Goal: Task Accomplishment & Management: Manage account settings

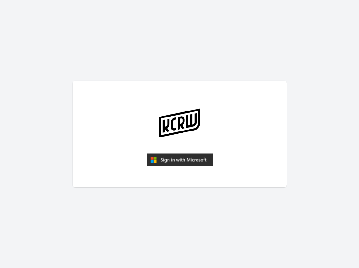
click at [189, 163] on img "submit" at bounding box center [179, 159] width 66 height 13
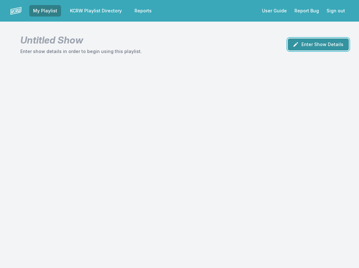
click at [319, 46] on button "Enter Show Details" at bounding box center [317, 44] width 61 height 12
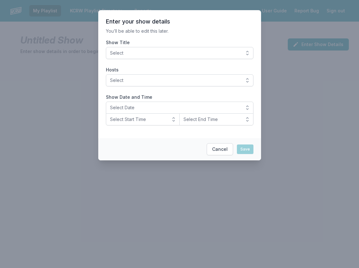
click at [171, 56] on span "Select" at bounding box center [175, 53] width 130 height 6
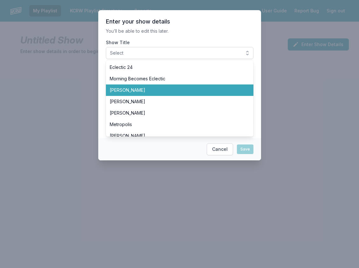
click at [158, 91] on span "[PERSON_NAME]" at bounding box center [176, 90] width 132 height 6
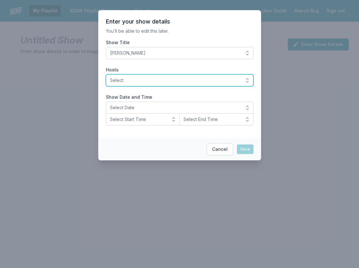
click at [119, 82] on span "Select" at bounding box center [175, 80] width 130 height 6
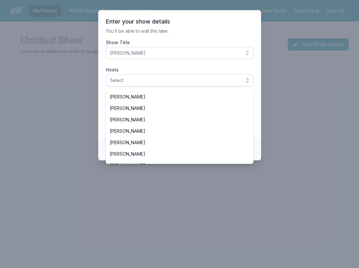
scroll to position [222, 0]
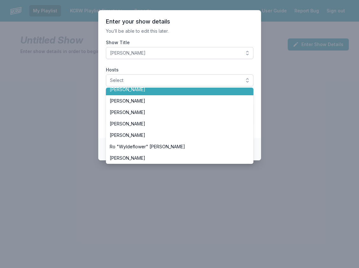
click at [151, 91] on span "[PERSON_NAME]" at bounding box center [176, 89] width 132 height 6
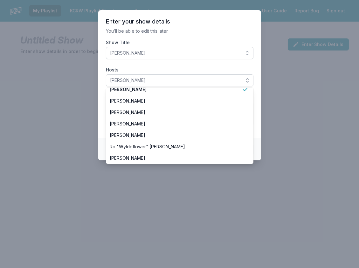
click at [100, 97] on section "Enter your show details You’ll be able to edit this later. Show Title Anne Litt…" at bounding box center [179, 74] width 163 height 128
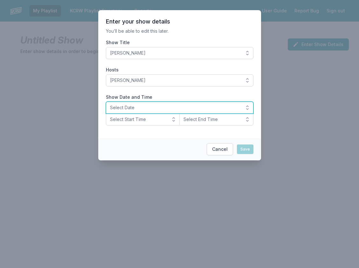
click at [149, 110] on span "Select Date" at bounding box center [175, 107] width 130 height 6
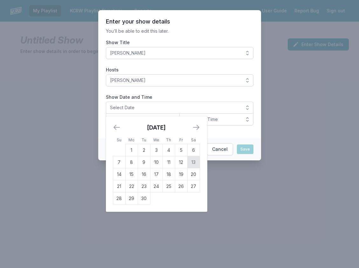
click at [191, 160] on td "13" at bounding box center [193, 162] width 12 height 12
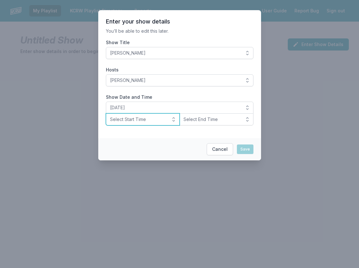
click at [151, 121] on span "Select Start Time" at bounding box center [138, 119] width 57 height 6
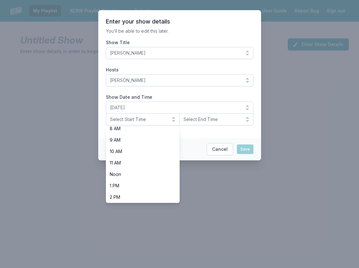
scroll to position [95, 0]
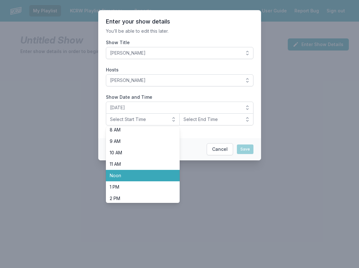
click at [140, 175] on span "Noon" at bounding box center [139, 175] width 59 height 6
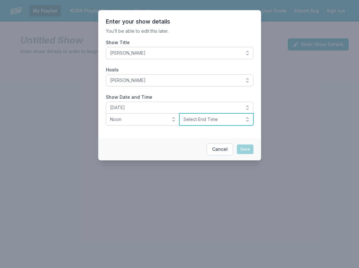
click at [200, 115] on button "Select End Time" at bounding box center [216, 119] width 74 height 12
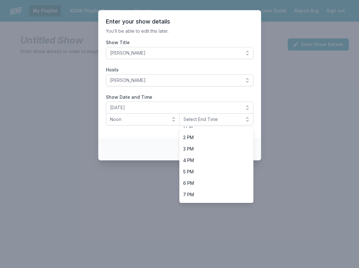
scroll to position [159, 0]
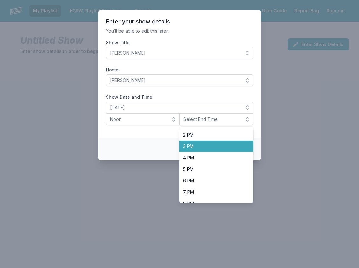
click at [202, 148] on span "3 PM" at bounding box center [212, 146] width 59 height 6
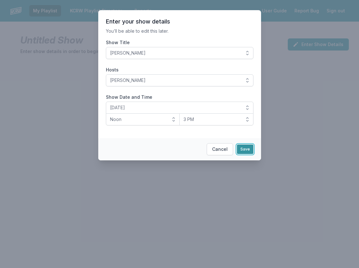
click at [250, 149] on button "Save" at bounding box center [245, 149] width 17 height 10
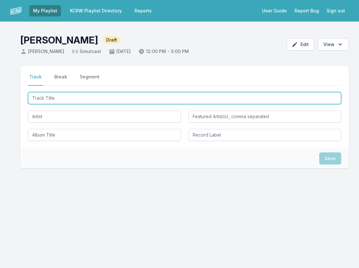
click at [60, 93] on input "Track Title" at bounding box center [184, 98] width 313 height 12
click at [48, 101] on input "Track Title" at bounding box center [184, 98] width 313 height 12
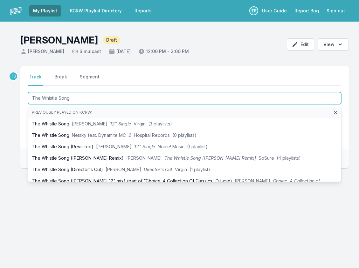
type input "The Whistle Song"
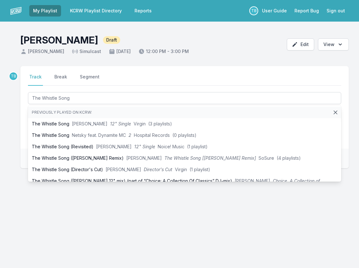
click at [102, 253] on div "My Playlist KCRW Playlist Directory Reports TB User Guide Report Bug Sign out […" at bounding box center [179, 134] width 359 height 268
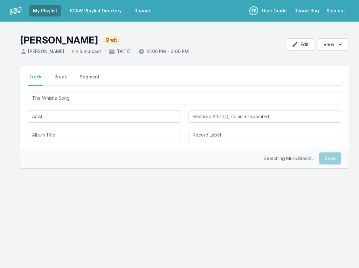
click at [76, 123] on div "The Whistle Song" at bounding box center [184, 116] width 313 height 50
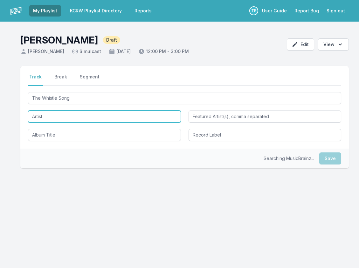
click at [79, 118] on input "Artist" at bounding box center [104, 117] width 153 height 12
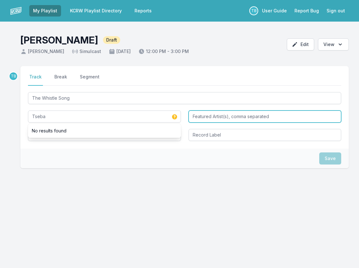
type input "Tseba"
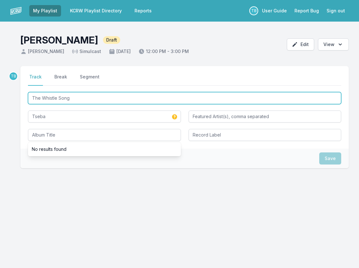
click at [93, 103] on input "The Whistle Song" at bounding box center [184, 98] width 313 height 12
click at [94, 103] on input "The Whistle Song" at bounding box center [184, 98] width 313 height 12
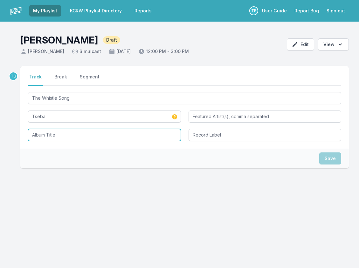
click at [84, 133] on input "Album Title" at bounding box center [104, 135] width 153 height 12
paste input "The Whistle Song"
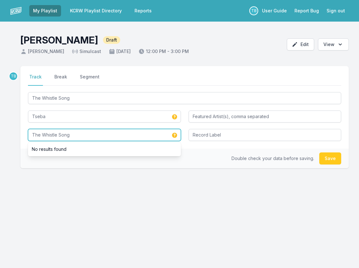
type input "The Whistle Song"
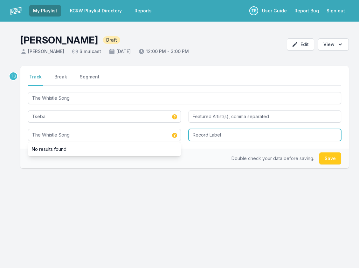
click at [226, 140] on input "Record Label" at bounding box center [264, 135] width 153 height 12
type input "Future Classic"
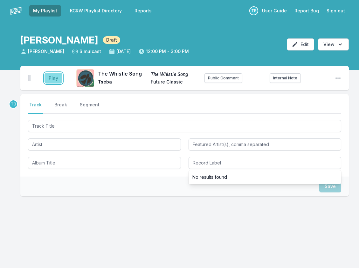
click at [56, 78] on button "Play" at bounding box center [53, 78] width 18 height 11
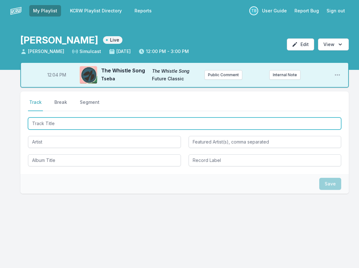
click at [64, 118] on input "Track Title" at bounding box center [184, 123] width 313 height 12
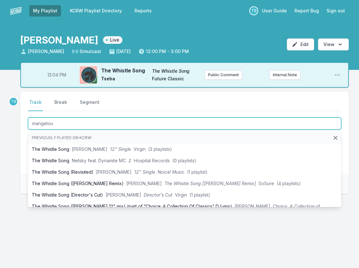
type input "mangetout"
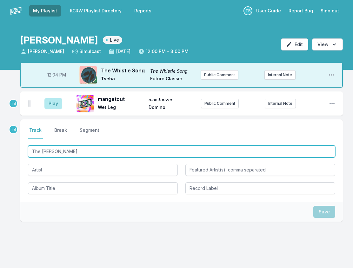
type input "The Tower"
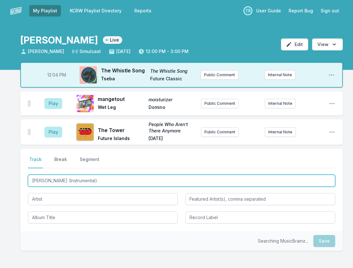
type input "[PERSON_NAME] (Instrumental)"
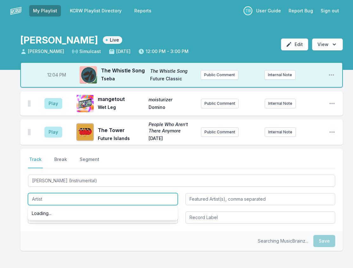
click at [56, 194] on input "Artist" at bounding box center [103, 199] width 150 height 12
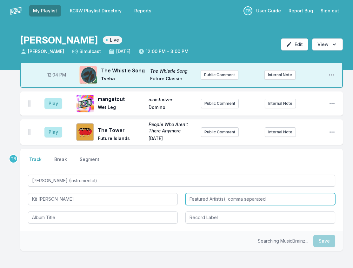
type input "Kit [PERSON_NAME]"
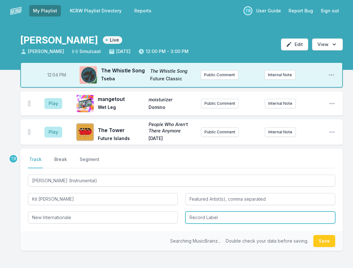
type input "New Internationale"
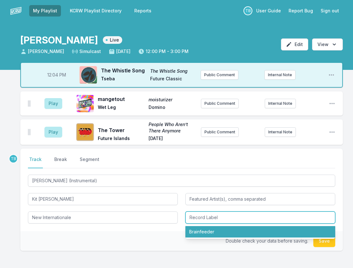
type input "Brainfeeder"
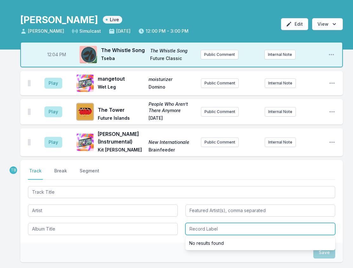
scroll to position [32, 0]
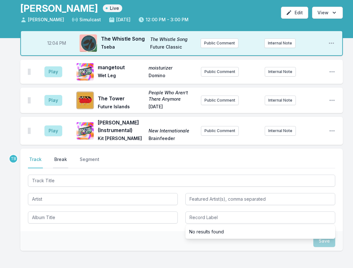
click at [57, 162] on button "Break" at bounding box center [60, 162] width 15 height 12
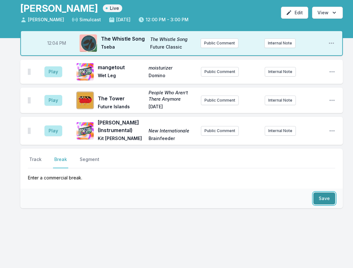
click at [325, 198] on button "Save" at bounding box center [324, 198] width 22 height 12
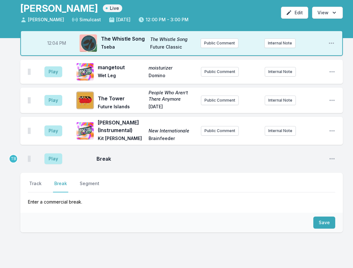
click at [45, 181] on nav "Track Break Segment" at bounding box center [181, 186] width 307 height 12
click at [40, 187] on button "Track" at bounding box center [35, 186] width 15 height 12
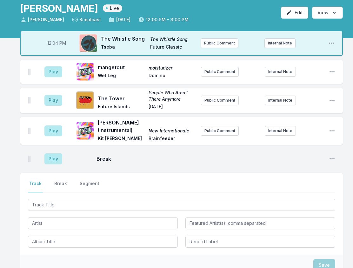
click at [57, 212] on div at bounding box center [181, 223] width 307 height 50
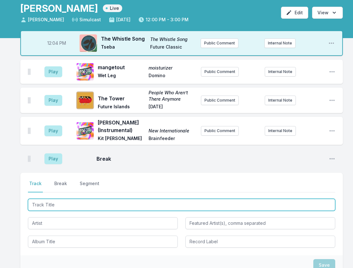
click at [57, 206] on input "Track Title" at bounding box center [181, 205] width 307 height 12
type input "Birds Fly High"
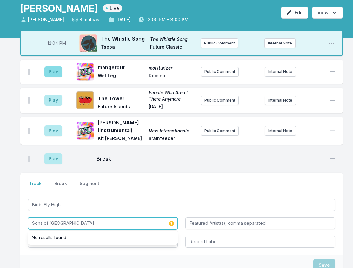
type input "Sons of [GEOGRAPHIC_DATA]"
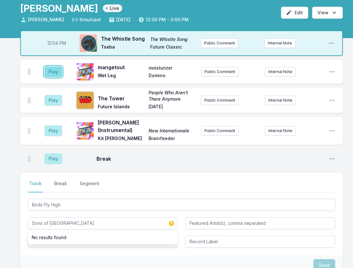
click at [48, 68] on button "Play" at bounding box center [53, 71] width 18 height 11
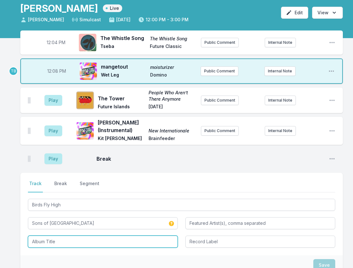
click at [70, 237] on input "Album Title" at bounding box center [103, 242] width 150 height 12
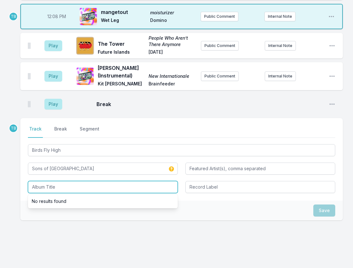
scroll to position [100, 0]
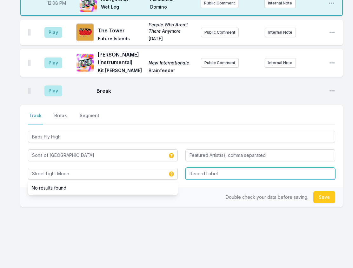
type input "Street Light Moon"
type input "Ubiquity"
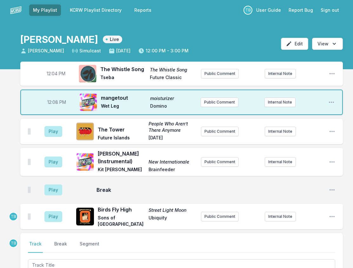
scroll to position [0, 0]
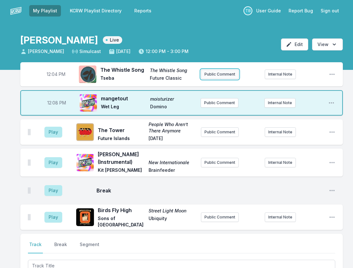
click at [216, 77] on button "Public Comment" at bounding box center [220, 75] width 38 height 10
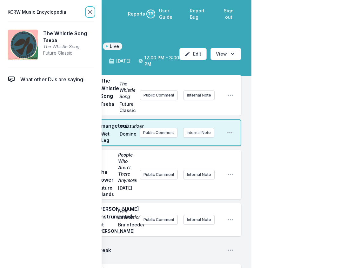
click at [87, 10] on icon at bounding box center [90, 12] width 8 height 8
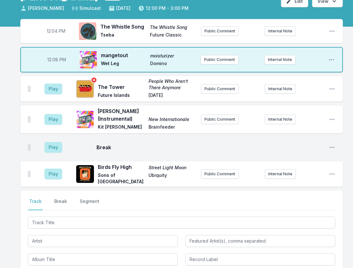
scroll to position [32, 0]
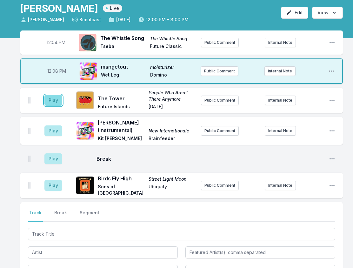
click at [57, 101] on button "Play" at bounding box center [53, 100] width 18 height 11
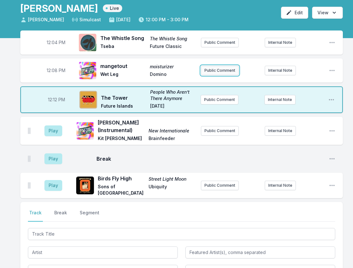
click at [218, 73] on button "Public Comment" at bounding box center [220, 71] width 38 height 10
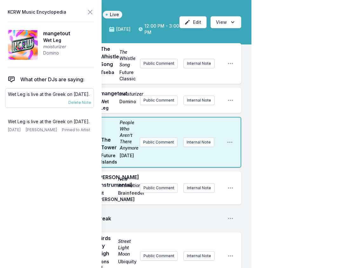
drag, startPoint x: 21, startPoint y: 102, endPoint x: 6, endPoint y: 94, distance: 16.5
click at [6, 94] on div "Wet Leg is live at the Greek on [DATE]. [DATE] [PERSON_NAME] Pinned to Artist D…" at bounding box center [49, 98] width 89 height 20
copy p "Wet Leg is live at the Greek on [DATE]."
click at [165, 101] on button "Public Comment" at bounding box center [159, 101] width 38 height 10
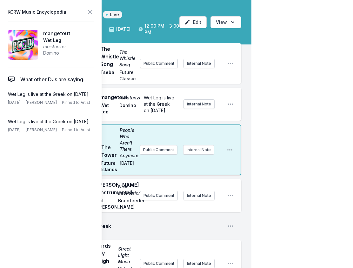
click at [205, 90] on div "Wet Leg is live at the Greek on [DATE]. Internal Note" at bounding box center [181, 104] width 82 height 29
click at [91, 14] on icon at bounding box center [90, 12] width 8 height 8
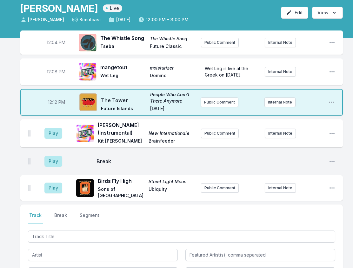
scroll to position [0, 0]
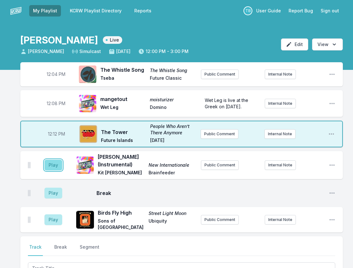
click at [56, 165] on button "Play" at bounding box center [53, 165] width 18 height 11
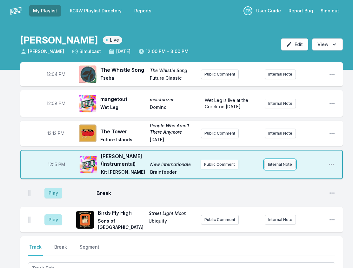
click at [290, 161] on button "Internal Note" at bounding box center [280, 165] width 31 height 10
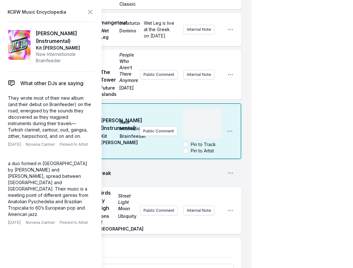
scroll to position [127, 0]
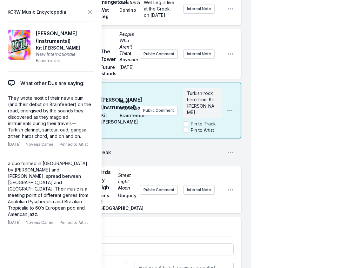
click at [207, 106] on span "Turkish rock here from Kit [PERSON_NAME]" at bounding box center [201, 103] width 28 height 24
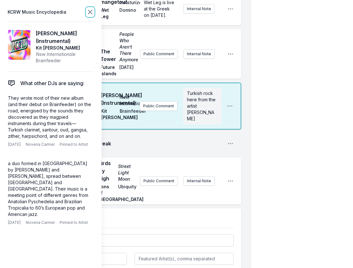
click at [88, 16] on icon at bounding box center [90, 12] width 8 height 8
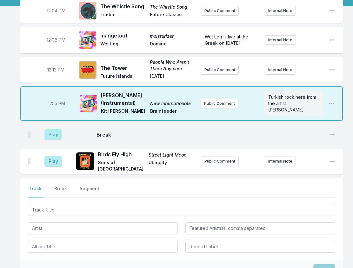
scroll to position [32, 0]
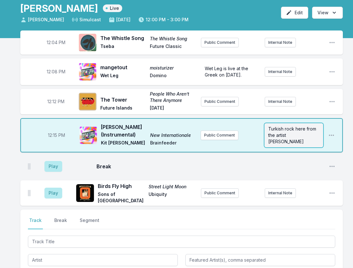
click at [285, 131] on span "Turkish rock here from the artist [PERSON_NAME]" at bounding box center [292, 135] width 49 height 18
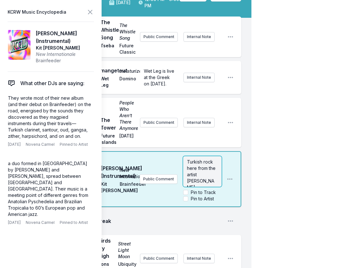
scroll to position [95, 0]
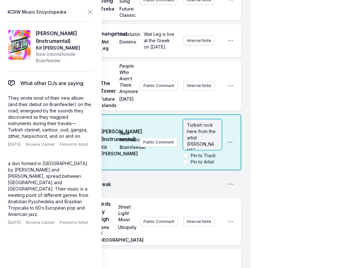
click at [215, 132] on p "Turkish rock here from the artist [PERSON_NAME]" at bounding box center [202, 138] width 31 height 32
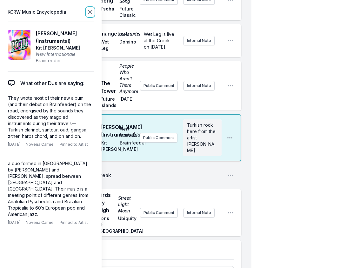
click at [91, 12] on icon at bounding box center [90, 12] width 8 height 8
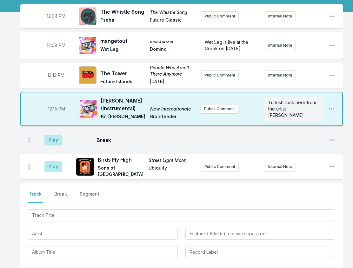
scroll to position [64, 0]
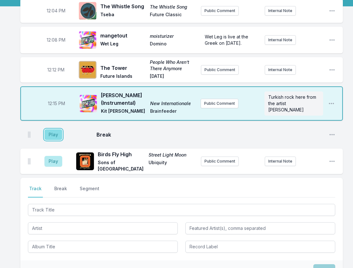
click at [55, 131] on button "Play" at bounding box center [53, 134] width 18 height 11
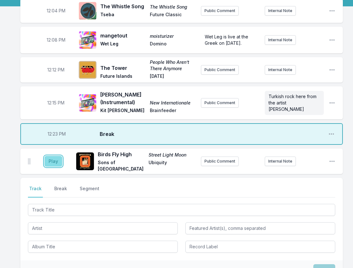
click at [57, 156] on button "Play" at bounding box center [53, 161] width 18 height 11
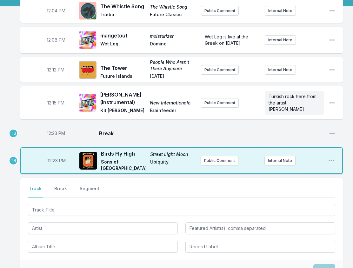
click at [54, 131] on span "12:23 PM" at bounding box center [56, 133] width 18 height 6
click at [51, 129] on input "12:23" at bounding box center [56, 133] width 36 height 12
click at [55, 158] on span "12:23 PM" at bounding box center [57, 161] width 18 height 6
click at [44, 156] on input "12:23" at bounding box center [57, 161] width 36 height 12
click at [48, 157] on input "12:23" at bounding box center [57, 161] width 36 height 12
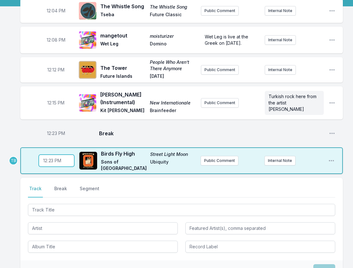
click at [50, 156] on input "12:23" at bounding box center [57, 161] width 36 height 12
type input "12:22"
click at [54, 130] on span "12:23 PM" at bounding box center [56, 133] width 18 height 6
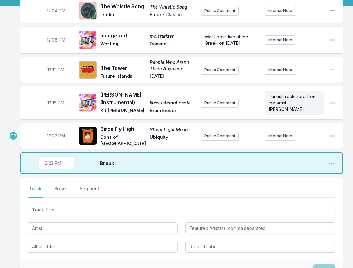
click at [54, 133] on aside "12:22 PM" at bounding box center [56, 136] width 36 height 20
click at [55, 160] on span "12:23 PM" at bounding box center [57, 163] width 18 height 6
click at [51, 157] on input "12:23" at bounding box center [57, 163] width 36 height 12
type input "12:17"
click at [14, 191] on div "12:04 PM The Whistle Song The Whistle Song Tseba Future Classic Public Comment …" at bounding box center [176, 170] width 353 height 342
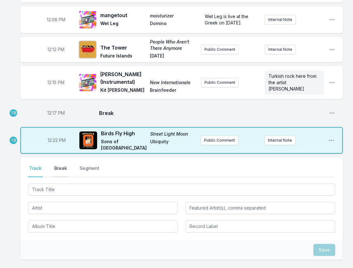
scroll to position [95, 0]
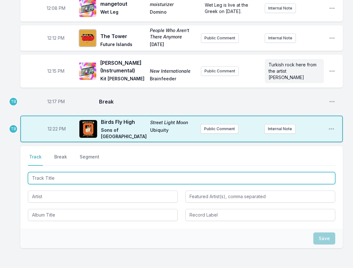
click at [50, 172] on input "Track Title" at bounding box center [181, 178] width 307 height 12
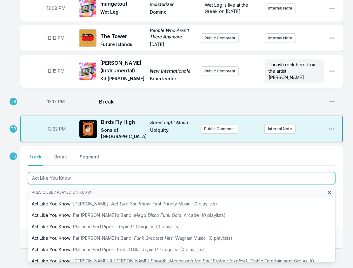
type input "Act Like You Know"
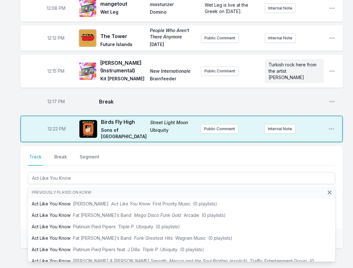
click at [14, 172] on div "12:04 PM The Whistle Song The Whistle Song Tseba Future Classic Public Comment …" at bounding box center [176, 138] width 353 height 342
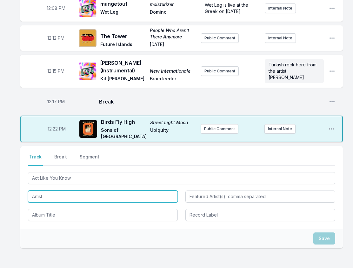
click at [46, 192] on input "Artist" at bounding box center [103, 197] width 150 height 12
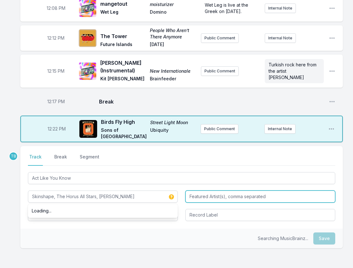
type input "Skinshape, The Horus All Stars, [PERSON_NAME]"
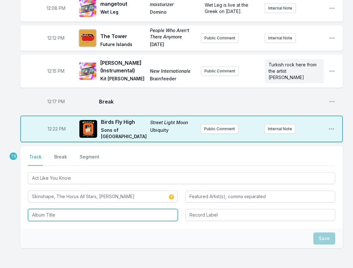
click at [89, 209] on input "Album Title" at bounding box center [103, 215] width 150 height 12
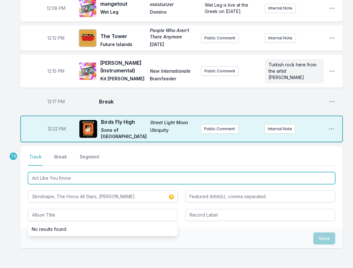
click at [79, 172] on input "Act Like You Know" at bounding box center [181, 178] width 307 height 12
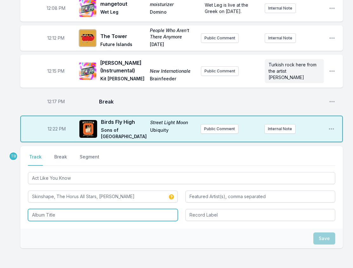
click at [82, 209] on input "Album Title" at bounding box center [103, 215] width 150 height 12
paste input "Act Like You Know"
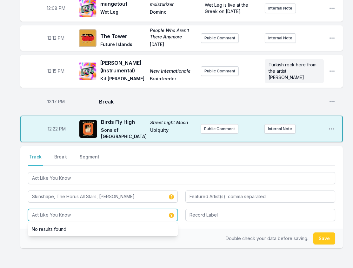
type input "Act Like You Know"
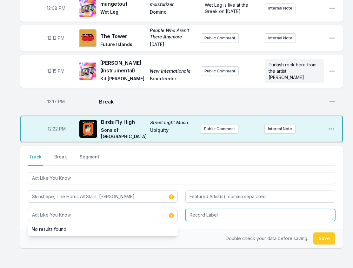
click at [196, 211] on input "Record Label" at bounding box center [260, 215] width 150 height 12
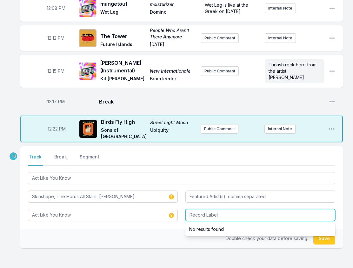
paste input "[PERSON_NAME] Recordings"
type input "[PERSON_NAME] Recordings"
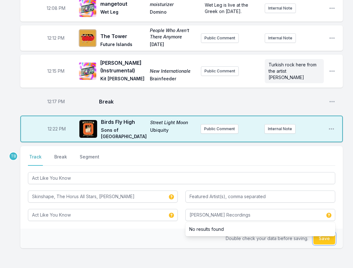
click at [321, 234] on button "Save" at bounding box center [324, 238] width 22 height 12
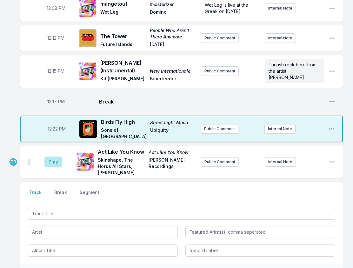
scroll to position [127, 0]
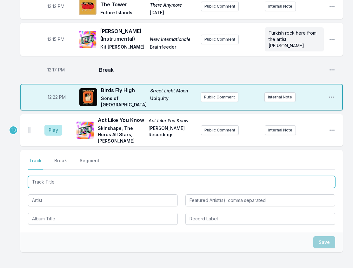
click at [86, 178] on input "Track Title" at bounding box center [181, 182] width 307 height 12
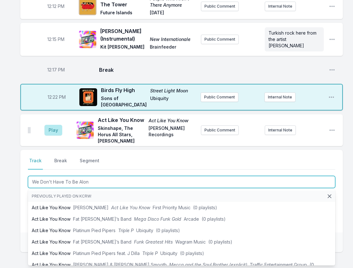
type input "We Don't Have To Be Alone"
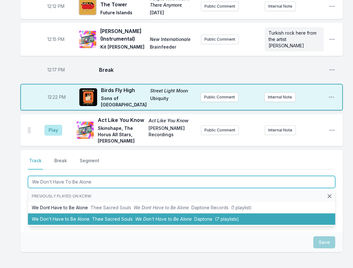
click at [96, 216] on span "Thee Sacred Souls" at bounding box center [112, 218] width 41 height 5
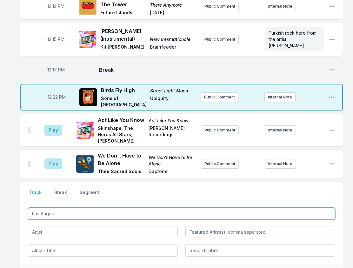
type input "[GEOGRAPHIC_DATA]"
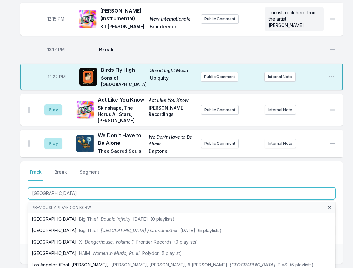
scroll to position [159, 0]
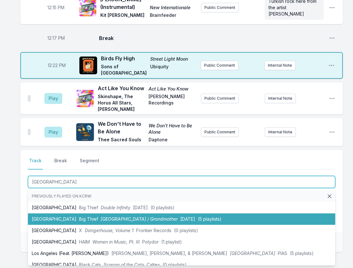
click at [101, 216] on span "[GEOGRAPHIC_DATA] / Grandmother" at bounding box center [139, 218] width 77 height 5
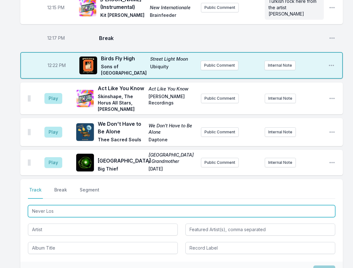
type input "Never Lost"
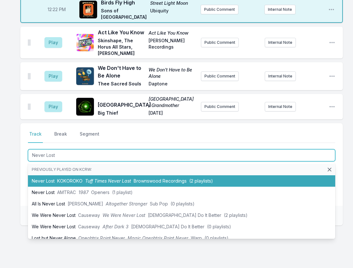
scroll to position [222, 0]
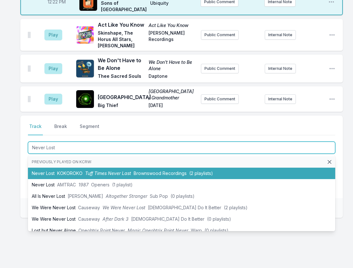
click at [82, 168] on li "Never Lost KOKOROKO Tuff Times Never Last Brownswood Recordings (2 playlists)" at bounding box center [181, 173] width 307 height 11
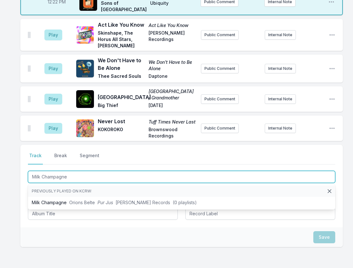
type input "Milk Champagne"
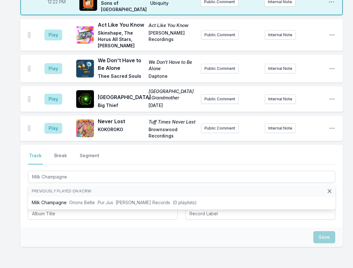
click at [90, 190] on li "Previously played on KCRW:" at bounding box center [181, 190] width 307 height 11
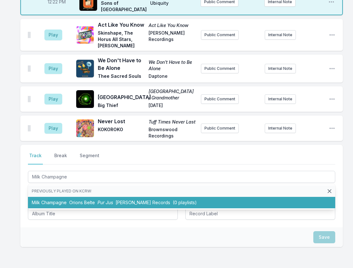
click at [91, 197] on li "Milk Champagne Orions Belte Pur Jus [PERSON_NAME] Records (0 playlists)" at bounding box center [181, 202] width 307 height 11
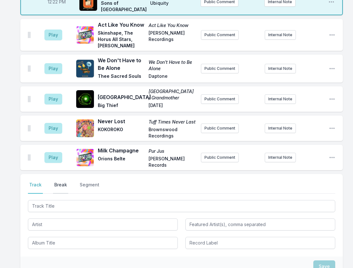
click at [61, 182] on button "Break" at bounding box center [60, 188] width 15 height 12
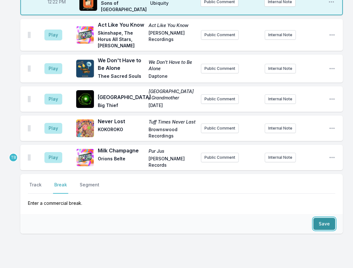
click at [325, 220] on button "Save" at bounding box center [324, 224] width 22 height 12
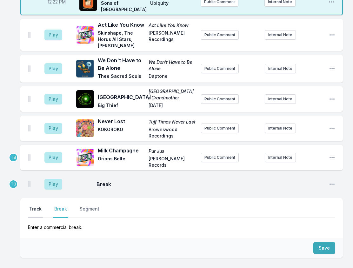
click at [40, 206] on button "Track" at bounding box center [35, 212] width 15 height 12
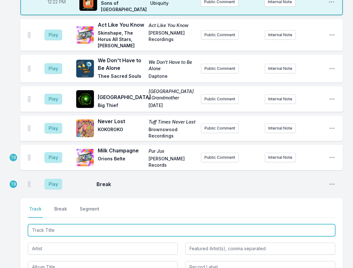
click at [51, 227] on input "Track Title" at bounding box center [181, 230] width 307 height 12
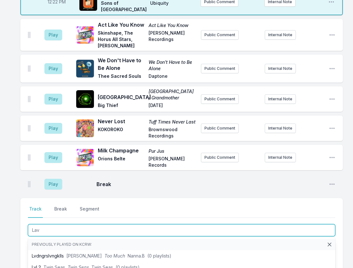
type input "Lava"
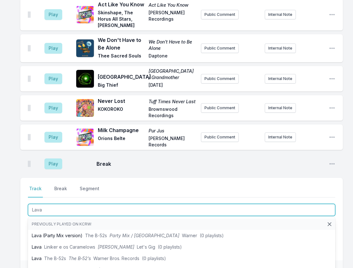
scroll to position [254, 0]
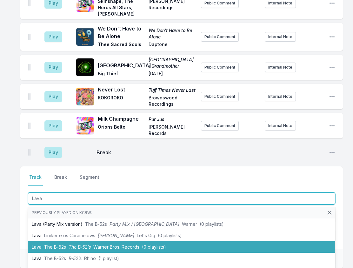
click at [93, 241] on li "Lava The B‐52s The B‐52’s Warner Bros. Records (0 playlists)" at bounding box center [181, 246] width 307 height 11
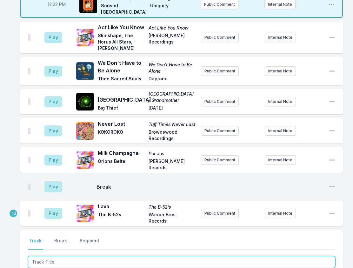
scroll to position [188, 0]
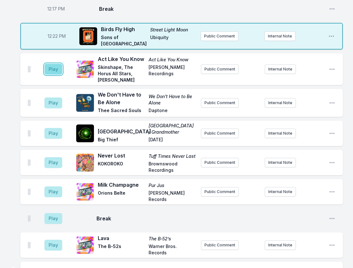
click at [51, 64] on button "Play" at bounding box center [53, 69] width 18 height 11
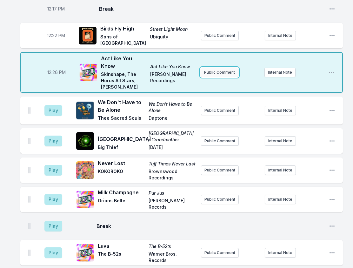
click at [213, 68] on button "Public Comment" at bounding box center [220, 73] width 38 height 10
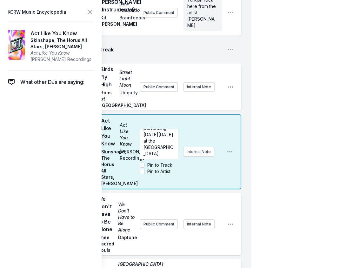
scroll to position [25, 0]
click at [166, 154] on p "Skinshape performing [DATE][DATE] at the [GEOGRAPHIC_DATA]." at bounding box center [159, 138] width 31 height 38
click at [164, 156] on p "Skinshape performing [DATE][DATE] at the [GEOGRAPHIC_DATA], with Sons of Sevill…" at bounding box center [159, 125] width 31 height 64
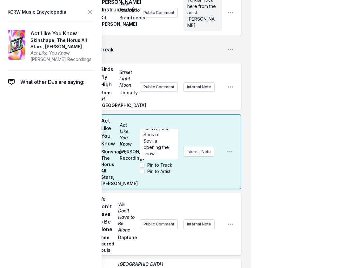
click at [164, 156] on p "Skinshape performing [DATE][DATE] at the [GEOGRAPHIC_DATA], with Sons of Sevill…" at bounding box center [159, 125] width 31 height 64
copy span "Skinshape performing [DATE][DATE] at the [GEOGRAPHIC_DATA], with Sons of Sevill…"
click at [153, 87] on button "Public Comment" at bounding box center [159, 87] width 38 height 10
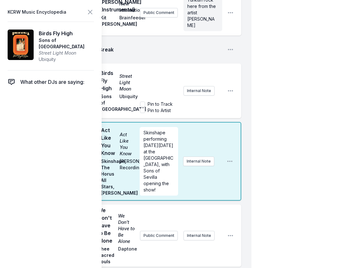
scroll to position [51, 0]
click at [198, 39] on ul "12:04 PM The Whistle Song The Whistle Song Tseba Future Classic Public Comment …" at bounding box center [130, 28] width 221 height 346
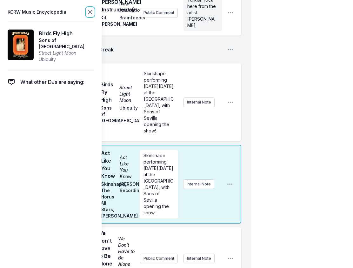
click at [93, 13] on icon at bounding box center [90, 12] width 8 height 8
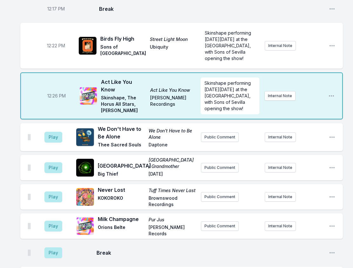
scroll to position [220, 0]
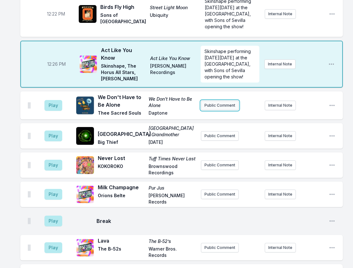
click at [217, 110] on button "Public Comment" at bounding box center [220, 106] width 38 height 10
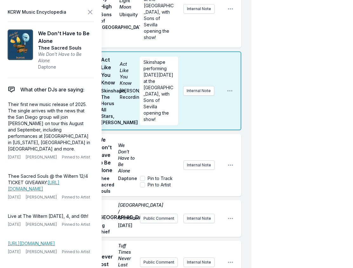
scroll to position [347, 0]
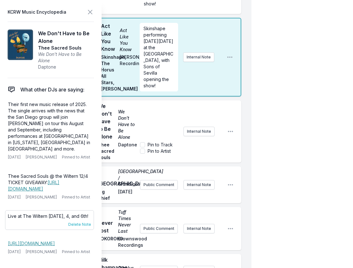
click at [78, 227] on span "Delete Note" at bounding box center [79, 224] width 23 height 5
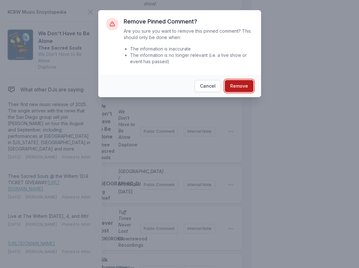
click at [249, 89] on button "Remove" at bounding box center [239, 86] width 29 height 12
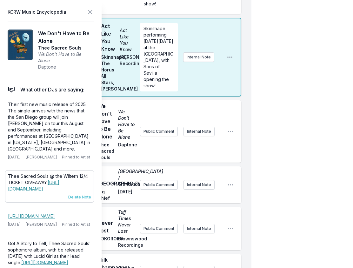
click at [68, 196] on span "Delete Note" at bounding box center [79, 197] width 23 height 5
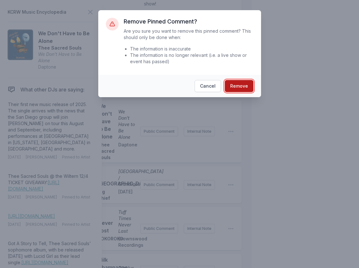
click at [238, 81] on button "Remove" at bounding box center [239, 86] width 29 height 12
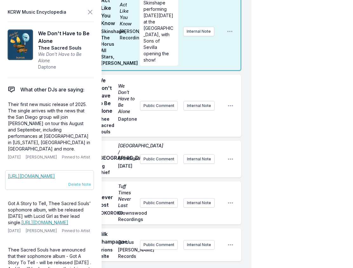
scroll to position [410, 0]
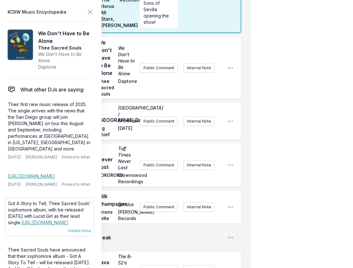
click at [83, 233] on span "Delete Note" at bounding box center [79, 230] width 23 height 5
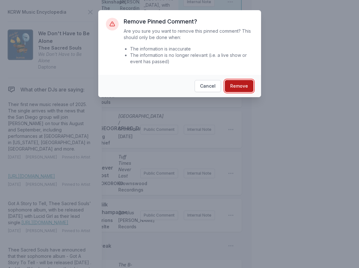
click at [242, 90] on button "Remove" at bounding box center [239, 86] width 29 height 12
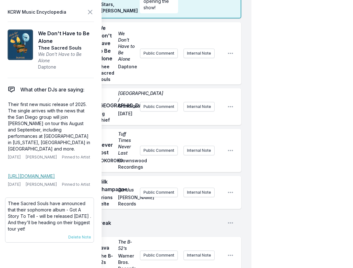
scroll to position [466, 0]
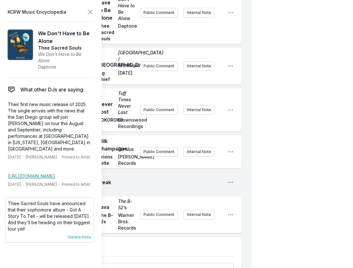
click at [80, 240] on span "Delete Note" at bounding box center [79, 237] width 23 height 5
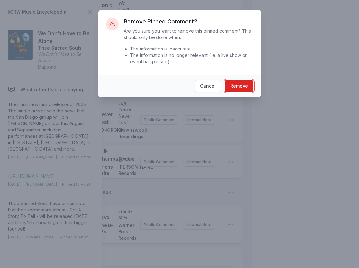
click at [237, 83] on button "Remove" at bounding box center [239, 86] width 29 height 12
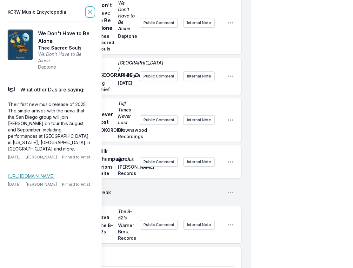
click at [91, 12] on icon at bounding box center [90, 12] width 8 height 8
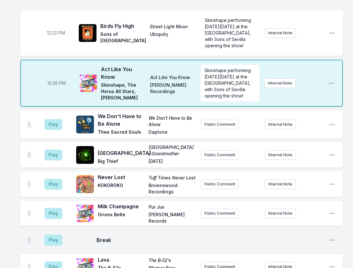
scroll to position [200, 0]
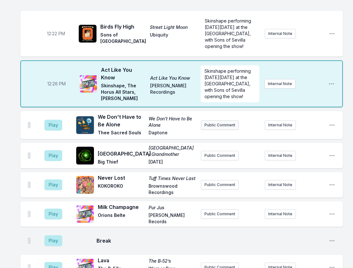
drag, startPoint x: 202, startPoint y: 126, endPoint x: 205, endPoint y: 128, distance: 3.7
click at [204, 127] on div "Play We Don't Have to Be Alone We Don't Have to Be Alone Thee Sacred Souls Dapt…" at bounding box center [181, 125] width 323 height 28
click at [212, 130] on button "Public Comment" at bounding box center [220, 125] width 38 height 10
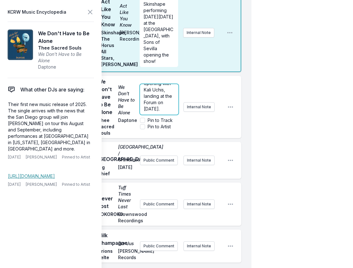
scroll to position [32, 0]
drag, startPoint x: 151, startPoint y: 103, endPoint x: 165, endPoint y: 103, distance: 14.3
click at [165, 103] on span "On tour opening with Kali Uchis, landing at the Forum on [DATE]." at bounding box center [159, 92] width 30 height 37
click at [238, 104] on div "Play We Don't Have to Be Alone We Don't Have to Be Alone Thee Sacred Souls Dapt…" at bounding box center [130, 107] width 221 height 62
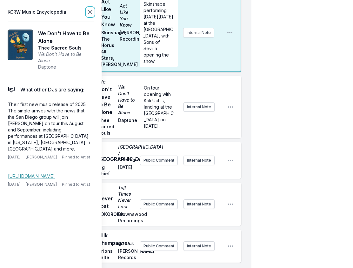
click at [93, 16] on icon at bounding box center [90, 12] width 8 height 8
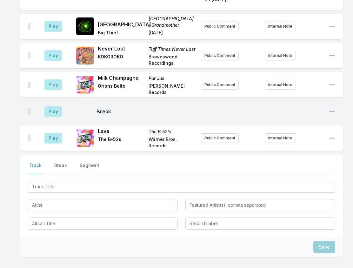
scroll to position [308, 0]
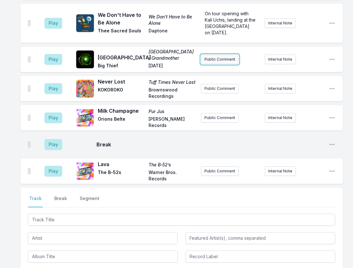
click at [231, 64] on button "Public Comment" at bounding box center [220, 60] width 38 height 10
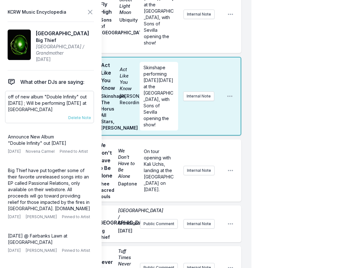
drag, startPoint x: 77, startPoint y: 110, endPoint x: 44, endPoint y: 104, distance: 34.2
click at [44, 104] on p "off of new album "Double Infinity" out [DATE] ; Will be performing [DATE] at [G…" at bounding box center [49, 103] width 83 height 19
copy p "Will be performing [DATE] at [GEOGRAPHIC_DATA]"
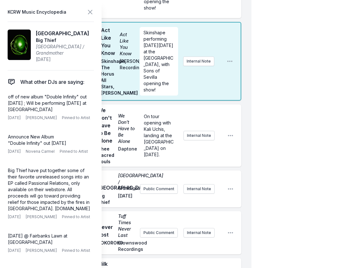
scroll to position [403, 0]
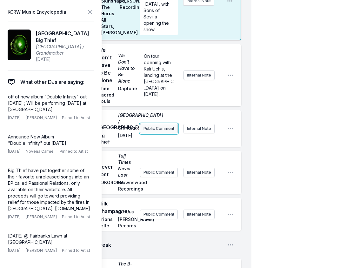
click at [162, 133] on button "Public Comment" at bounding box center [159, 129] width 38 height 10
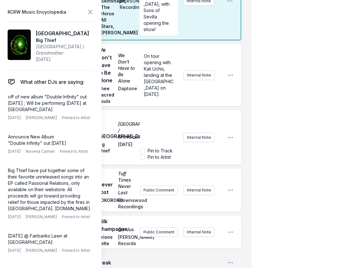
scroll to position [6, 0]
click at [84, 253] on span "Delete Note" at bounding box center [79, 250] width 23 height 5
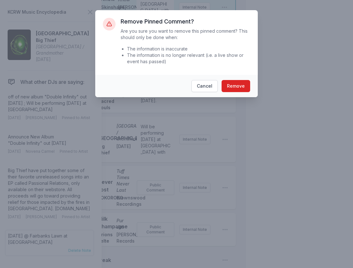
scroll to position [395, 0]
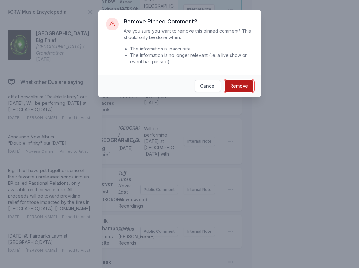
click at [244, 87] on button "Remove" at bounding box center [239, 86] width 29 height 12
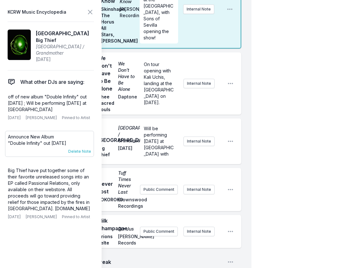
click at [84, 154] on span "Delete Note" at bounding box center [79, 151] width 23 height 5
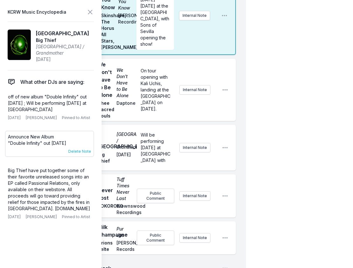
scroll to position [386, 0]
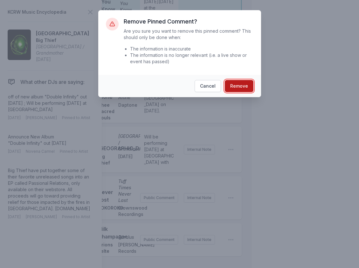
click at [238, 84] on button "Remove" at bounding box center [239, 86] width 29 height 12
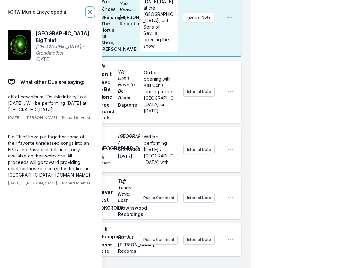
click at [89, 16] on icon at bounding box center [90, 12] width 8 height 8
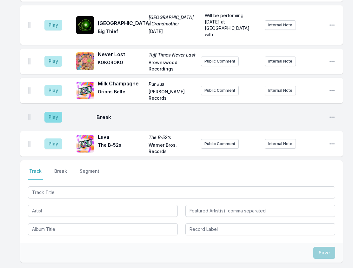
scroll to position [259, 0]
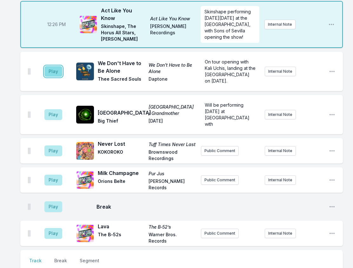
click at [54, 77] on button "Play" at bounding box center [53, 71] width 18 height 11
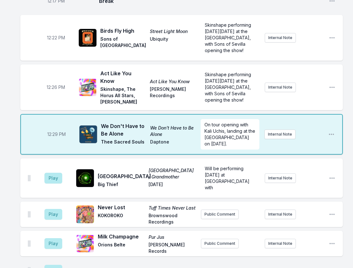
scroll to position [228, 0]
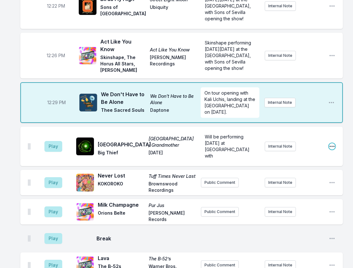
click at [333, 150] on icon "Open playlist item options" at bounding box center [332, 146] width 6 height 6
click at [291, 187] on button "Delete Entry" at bounding box center [299, 181] width 71 height 11
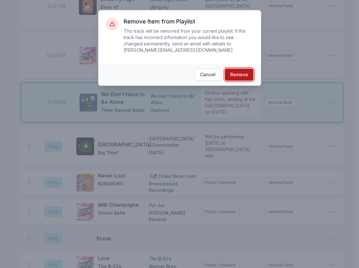
click at [232, 69] on button "Remove" at bounding box center [239, 75] width 29 height 12
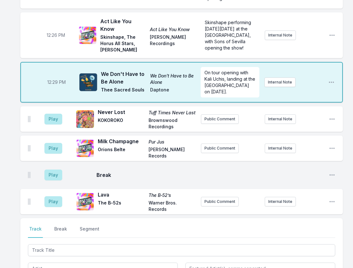
scroll to position [259, 0]
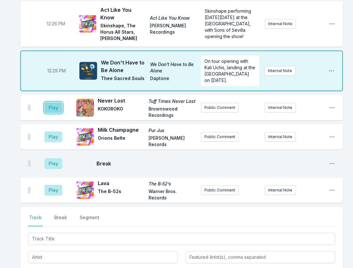
click at [53, 113] on button "Play" at bounding box center [53, 107] width 18 height 11
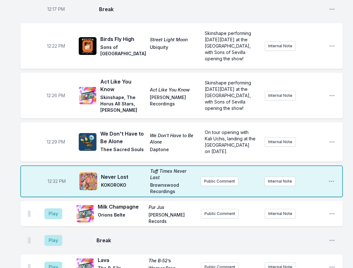
scroll to position [182, 0]
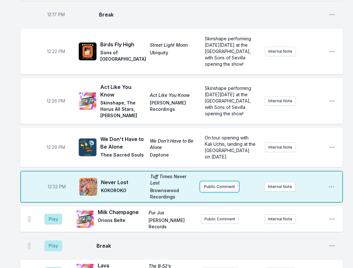
click at [218, 191] on button "Public Comment" at bounding box center [220, 187] width 38 height 10
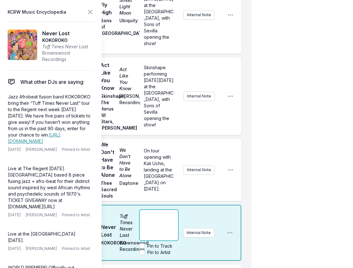
scroll to position [309, 0]
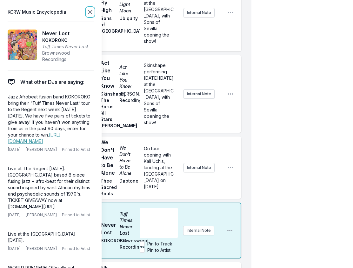
click at [89, 11] on icon at bounding box center [90, 12] width 4 height 4
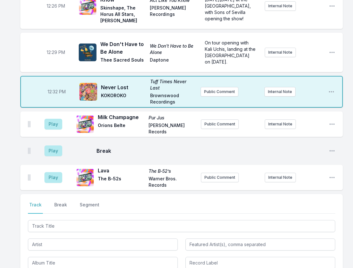
scroll to position [214, 0]
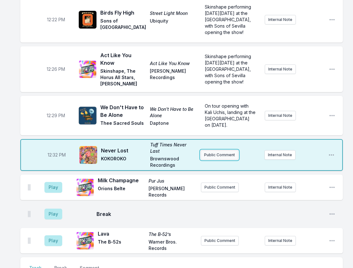
click at [215, 160] on button "Public Comment" at bounding box center [220, 155] width 38 height 10
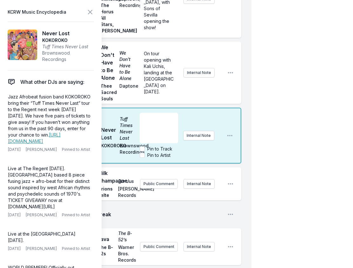
scroll to position [405, 0]
click at [159, 121] on p "UK" at bounding box center [159, 118] width 31 height 6
click at [251, 129] on div "12:04 PM The Whistle Song The Whistle Song Tseba Future Classic Public Comment …" at bounding box center [126, 51] width 252 height 762
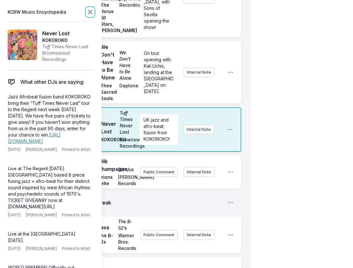
click at [92, 14] on icon at bounding box center [90, 12] width 8 height 8
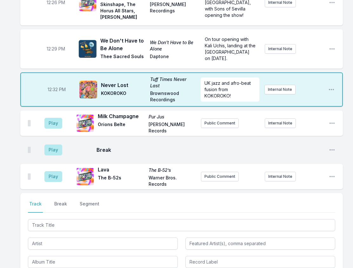
scroll to position [278, 0]
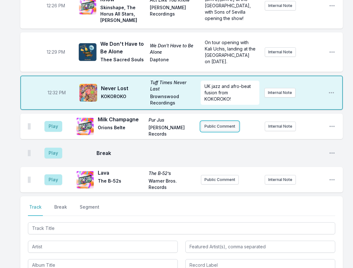
click at [223, 129] on button "Public Comment" at bounding box center [220, 127] width 38 height 10
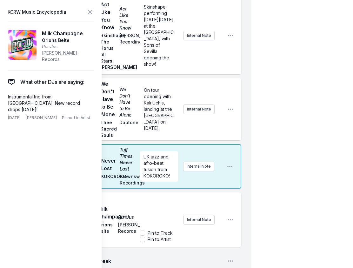
scroll to position [373, 0]
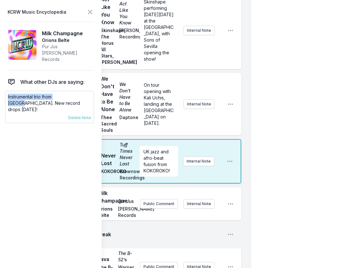
drag, startPoint x: 68, startPoint y: 94, endPoint x: 5, endPoint y: 96, distance: 62.6
click at [5, 96] on div "Instrumental trio from [GEOGRAPHIC_DATA]. New record drops [DATE]! [DATE] [PERS…" at bounding box center [49, 107] width 89 height 32
copy p "Instrumental trio from [GEOGRAPHIC_DATA]"
click at [159, 209] on button "Public Comment" at bounding box center [159, 204] width 38 height 10
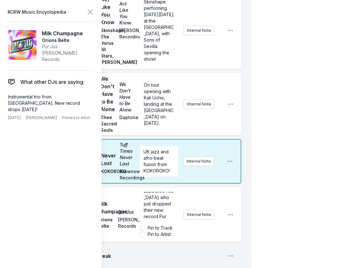
scroll to position [22, 0]
click at [252, 145] on div "My Playlist KCRW Playlist Directory Reports TB User Guide Report Bug Sign out […" at bounding box center [176, 50] width 353 height 847
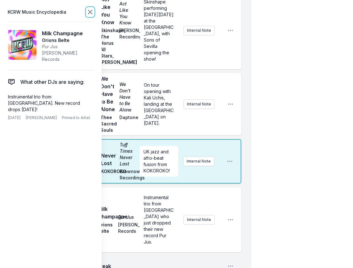
click at [90, 10] on icon at bounding box center [90, 12] width 8 height 8
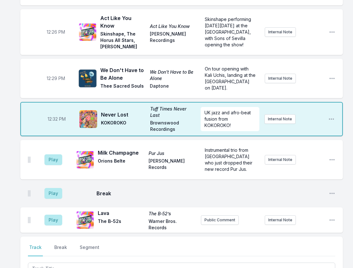
scroll to position [246, 0]
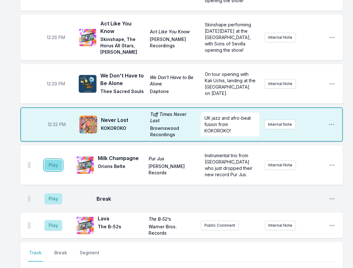
click at [55, 170] on button "Play" at bounding box center [53, 165] width 18 height 11
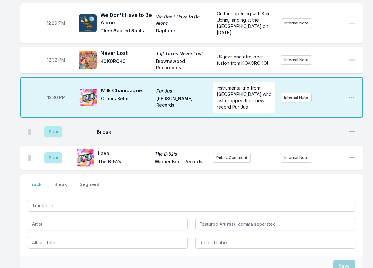
scroll to position [309, 0]
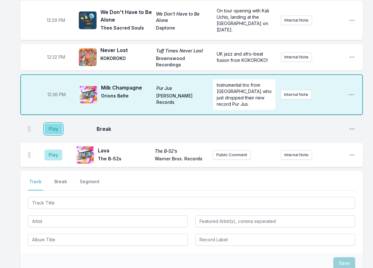
click at [56, 124] on button "Play" at bounding box center [53, 129] width 18 height 11
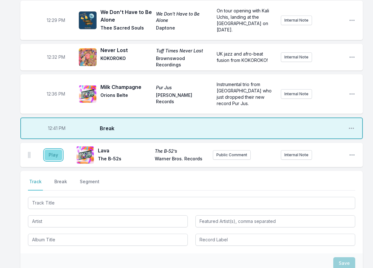
click at [58, 150] on button "Play" at bounding box center [53, 155] width 18 height 11
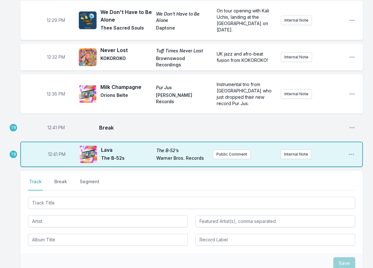
click at [52, 117] on aside "12:41 PM" at bounding box center [56, 127] width 36 height 20
click at [53, 124] on span "12:41 PM" at bounding box center [55, 127] width 17 height 6
drag, startPoint x: 51, startPoint y: 108, endPoint x: 69, endPoint y: 111, distance: 18.1
click at [51, 122] on input "12:41" at bounding box center [56, 128] width 36 height 12
type input "12:38"
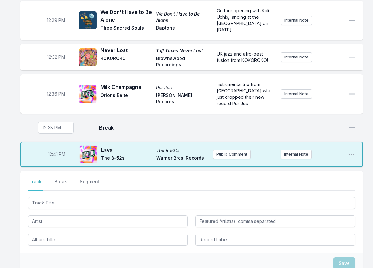
click at [9, 159] on div "12:04 PM The Whistle Song The Whistle Song Tseba Future Classic Public Comment …" at bounding box center [186, 43] width 373 height 581
click at [57, 196] on div at bounding box center [191, 221] width 327 height 50
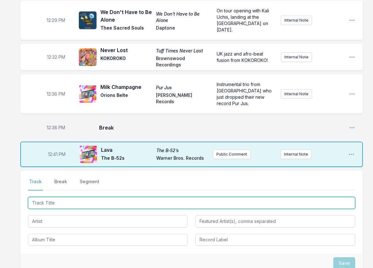
click at [54, 197] on input "Track Title" at bounding box center [191, 203] width 327 height 12
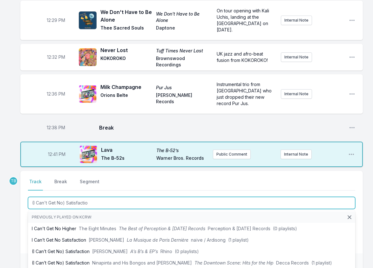
type input "(I Can't Get No) Satisfaction"
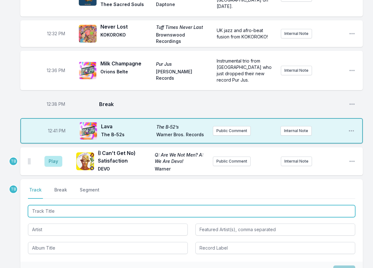
scroll to position [373, 0]
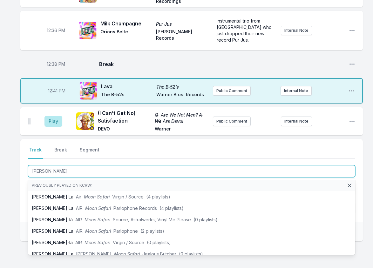
type input "[PERSON_NAME]"
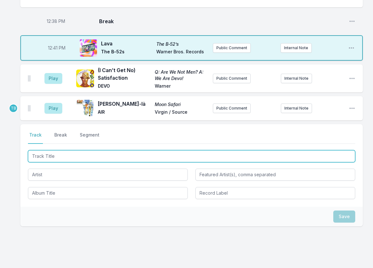
scroll to position [416, 0]
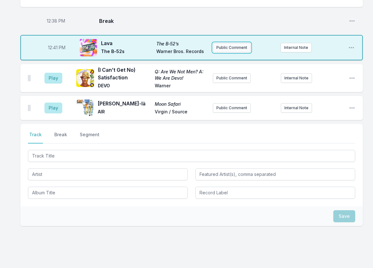
click at [239, 43] on button "Public Comment" at bounding box center [232, 48] width 38 height 10
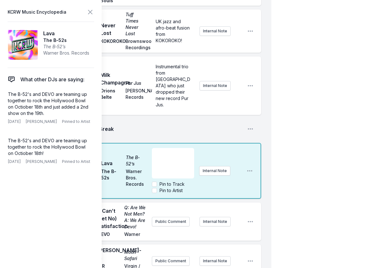
scroll to position [480, 0]
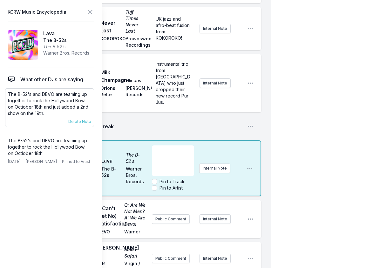
click at [53, 105] on p "The B-52's and DEVO are teaming up together to rock the Hollywood Bowl on Octio…" at bounding box center [49, 103] width 83 height 25
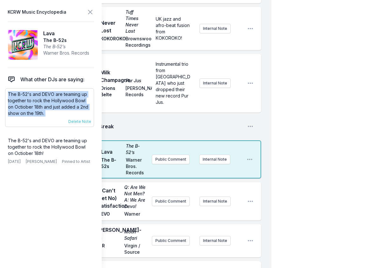
click at [53, 105] on p "The B-52's and DEVO are teaming up together to rock the Hollywood Bowl on Octio…" at bounding box center [49, 103] width 83 height 25
copy div "The B-52's and DEVO are teaming up together to rock the Hollywood Bowl on Octio…"
click at [170, 155] on button "Public Comment" at bounding box center [171, 160] width 38 height 10
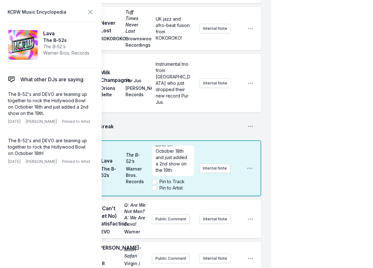
scroll to position [51, 0]
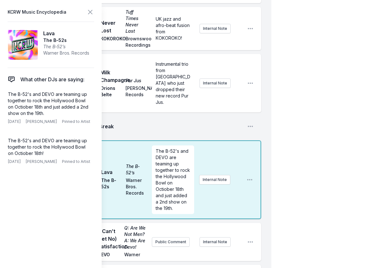
click at [202, 124] on div "12:38 PM Break Open playlist item options" at bounding box center [140, 126] width 241 height 20
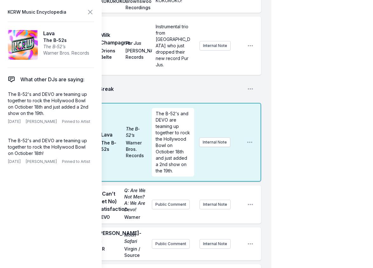
scroll to position [575, 0]
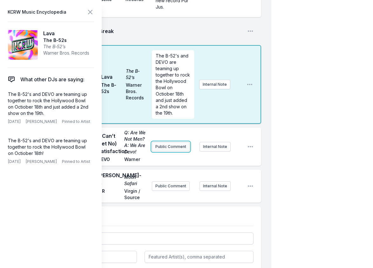
click at [178, 142] on button "Public Comment" at bounding box center [171, 147] width 38 height 10
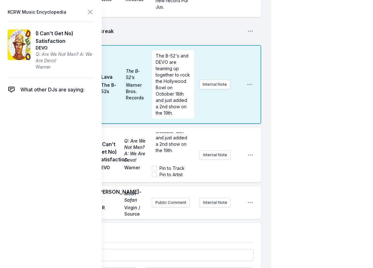
scroll to position [51, 0]
click at [200, 115] on div "12:41 PM Lava The B‐52’s The B‐52s Warner Bros. Records The B-52's and DEVO are…" at bounding box center [140, 84] width 241 height 79
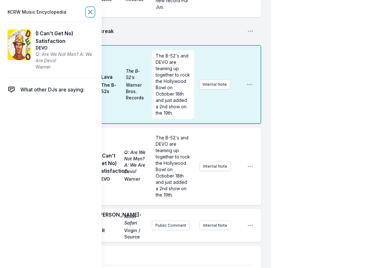
click at [87, 14] on icon at bounding box center [90, 12] width 8 height 8
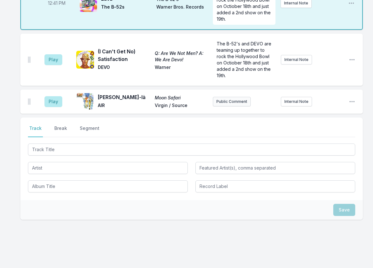
scroll to position [468, 0]
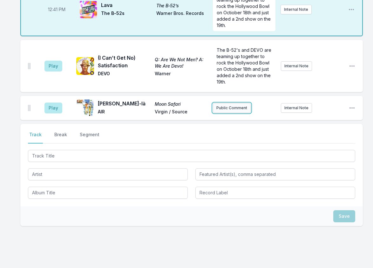
click at [233, 103] on button "Public Comment" at bounding box center [232, 108] width 38 height 10
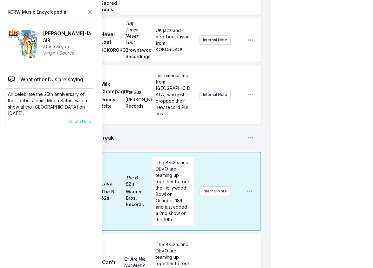
click at [46, 100] on p "Air celebrate the 25th anniversary of their debut album, Moon Safari, with a sh…" at bounding box center [49, 103] width 83 height 25
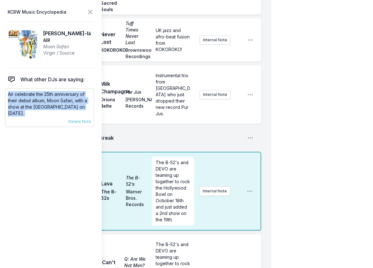
click at [46, 100] on p "Air celebrate the 25th anniversary of their debut album, Moon Safari, with a sh…" at bounding box center [49, 103] width 83 height 25
copy div "Air celebrate the 25th anniversary of their debut album, Moon Safari, with a sh…"
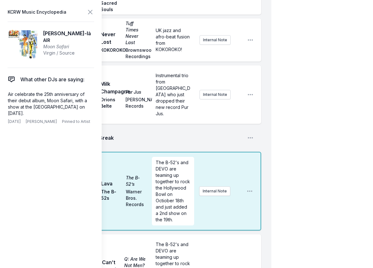
click at [131, 128] on div "12:38 PM Break Open playlist item options" at bounding box center [140, 138] width 241 height 20
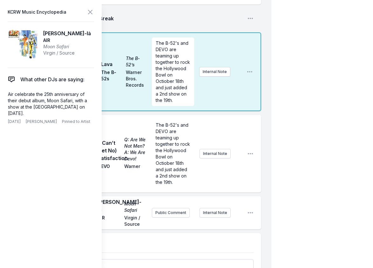
scroll to position [659, 0]
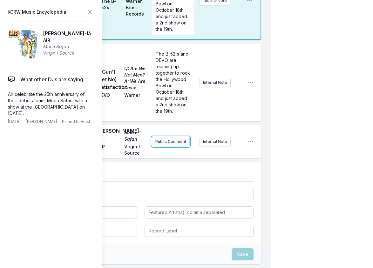
click at [166, 137] on button "Public Comment" at bounding box center [171, 142] width 38 height 10
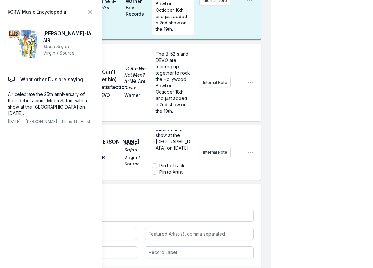
scroll to position [44, 0]
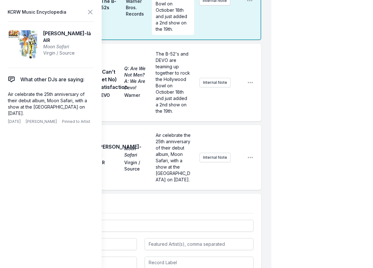
drag, startPoint x: 351, startPoint y: 123, endPoint x: 238, endPoint y: 130, distance: 112.7
click at [86, 15] on icon at bounding box center [90, 12] width 8 height 8
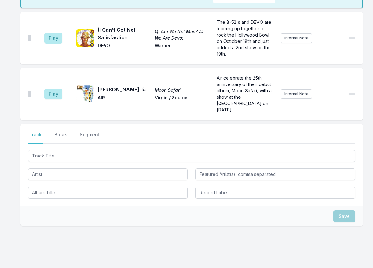
scroll to position [490, 0]
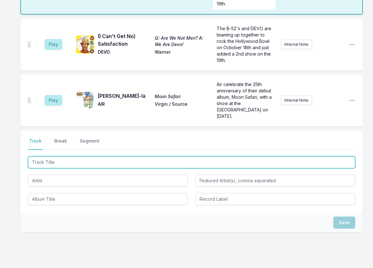
click at [74, 156] on input "Track Title" at bounding box center [191, 162] width 327 height 12
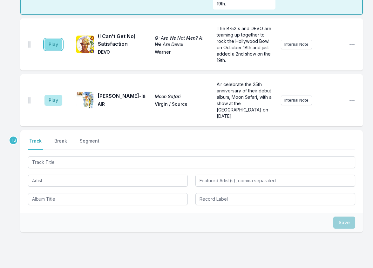
click at [53, 39] on button "Play" at bounding box center [53, 44] width 18 height 11
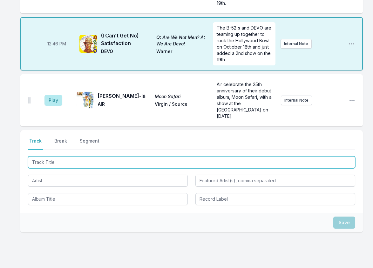
click at [64, 156] on input "Track Title" at bounding box center [191, 162] width 327 height 12
type input "Babies"
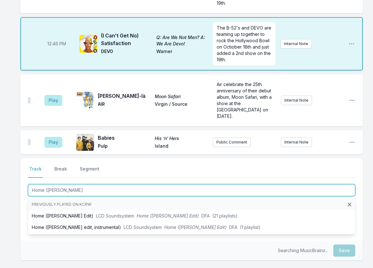
type input "Home ([PERSON_NAME]"
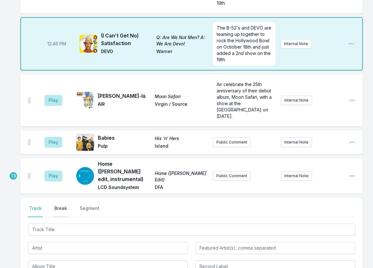
drag, startPoint x: 62, startPoint y: 180, endPoint x: 67, endPoint y: 184, distance: 5.9
click at [62, 205] on button "Break" at bounding box center [60, 211] width 15 height 12
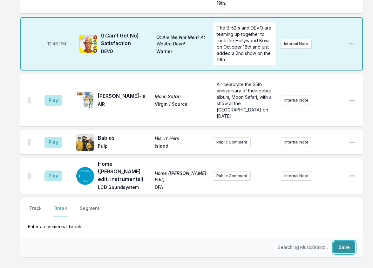
click at [346, 241] on button "Save" at bounding box center [344, 247] width 22 height 12
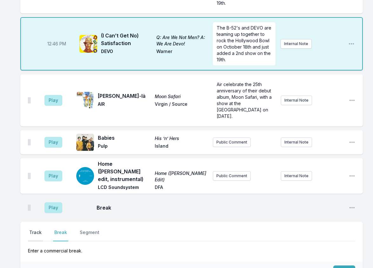
drag, startPoint x: 40, startPoint y: 197, endPoint x: 48, endPoint y: 207, distance: 12.5
click at [40, 229] on button "Track" at bounding box center [35, 235] width 15 height 12
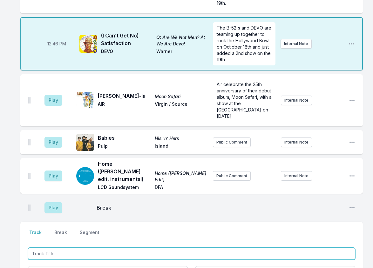
drag, startPoint x: 57, startPoint y: 223, endPoint x: 61, endPoint y: 217, distance: 7.1
click at [57, 248] on input "Track Title" at bounding box center [191, 254] width 327 height 12
type input "Take My Hand"
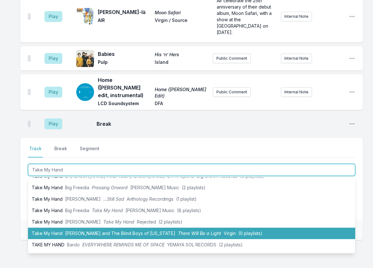
scroll to position [0, 0]
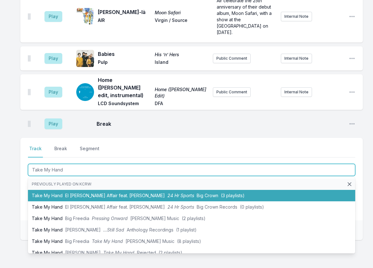
click at [114, 193] on span "El [PERSON_NAME] Affair feat. [PERSON_NAME]" at bounding box center [115, 195] width 100 height 5
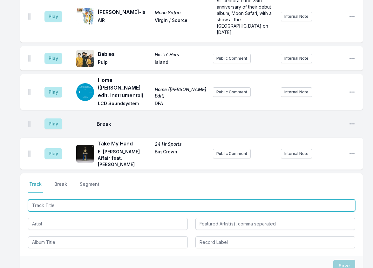
scroll to position [603, 0]
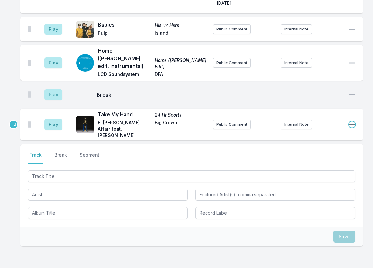
click at [351, 121] on icon "Open playlist item options" at bounding box center [352, 124] width 6 height 6
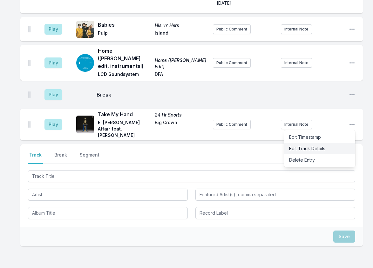
click at [297, 143] on button "Edit Track Details" at bounding box center [319, 148] width 71 height 11
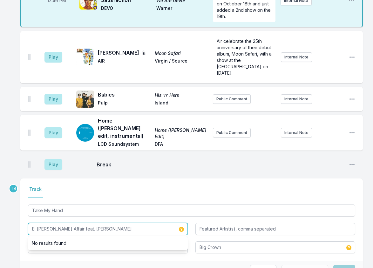
drag, startPoint x: 126, startPoint y: 196, endPoint x: 77, endPoint y: 200, distance: 49.0
click at [77, 223] on input "El [PERSON_NAME] Affair feat. [PERSON_NAME]" at bounding box center [108, 229] width 160 height 12
type input "El [PERSON_NAME] Affair"
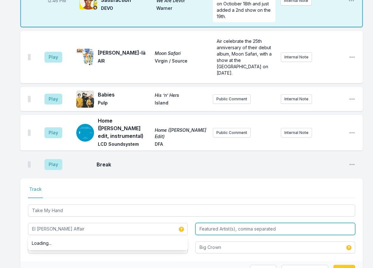
click at [211, 223] on input "Featured Artist(s), comma separated" at bounding box center [275, 229] width 160 height 12
paste input "[PERSON_NAME]"
type input "[PERSON_NAME]"
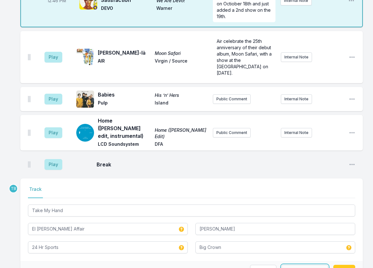
click at [306, 265] on button "Save & Override" at bounding box center [304, 271] width 47 height 12
type input "El [PERSON_NAME] Affair feat. [PERSON_NAME]"
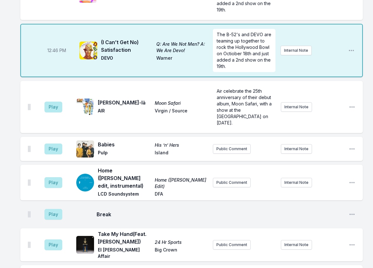
scroll to position [469, 0]
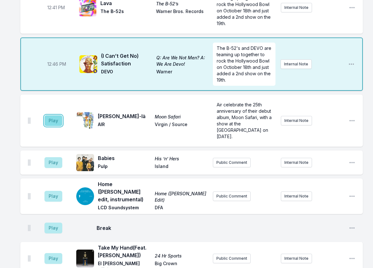
click at [55, 115] on button "Play" at bounding box center [53, 120] width 18 height 11
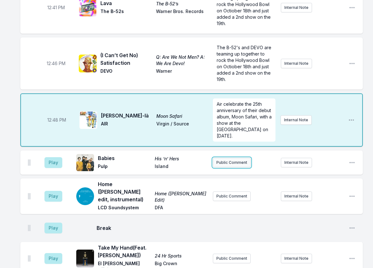
click at [216, 158] on button "Public Comment" at bounding box center [232, 163] width 38 height 10
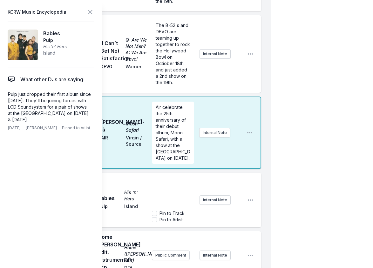
scroll to position [755, 0]
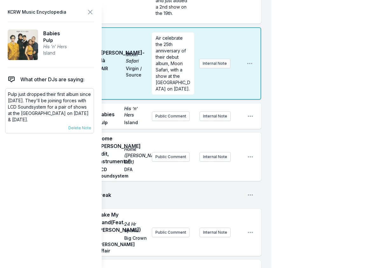
drag, startPoint x: 20, startPoint y: 101, endPoint x: 38, endPoint y: 120, distance: 26.5
click at [38, 120] on p "Pulp just dropped their first album since [DATE]. They'll be joining forces wit…" at bounding box center [49, 107] width 83 height 32
copy p "They'll be joining forces with LCD Soundsystem for a pair of shows at the [GEOG…"
click at [171, 117] on button "Public Comment" at bounding box center [171, 116] width 38 height 10
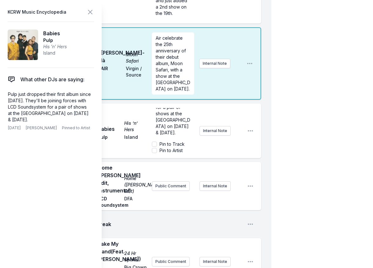
scroll to position [0, 0]
drag, startPoint x: 178, startPoint y: 113, endPoint x: 148, endPoint y: 116, distance: 29.4
click at [148, 115] on div "Play Babies His ’n’ Hers [GEOGRAPHIC_DATA] They'll be joining forces with LCD S…" at bounding box center [140, 131] width 241 height 55
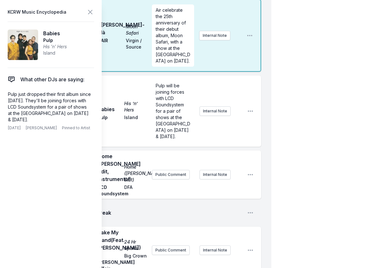
scroll to position [819, 0]
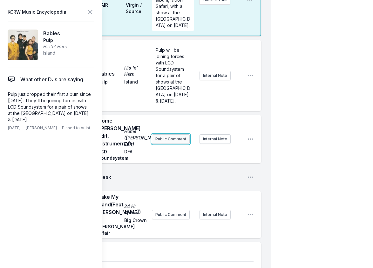
click at [170, 140] on button "Public Comment" at bounding box center [171, 139] width 38 height 10
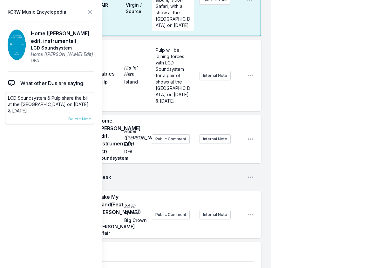
click at [59, 104] on p "LCD Soundsystem & Pulp share the bill at the [GEOGRAPHIC_DATA] on [DATE] & [DAT…" at bounding box center [49, 104] width 83 height 19
copy div "LCD Soundsystem & Pulp share the bill at the [GEOGRAPHIC_DATA] on [DATE] & [DAT…"
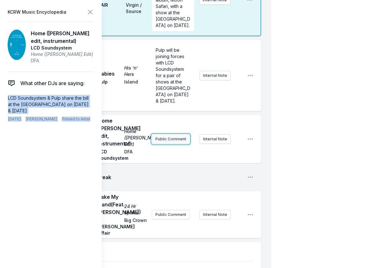
click at [176, 144] on button "Public Comment" at bounding box center [171, 139] width 38 height 10
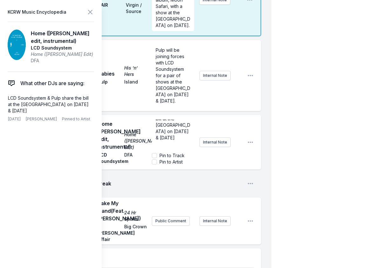
scroll to position [25, 0]
click at [87, 12] on icon at bounding box center [90, 12] width 8 height 8
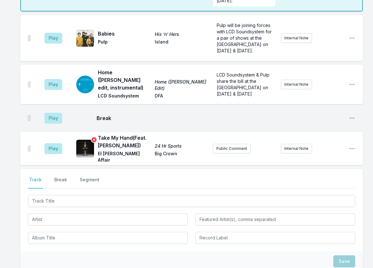
scroll to position [545, 0]
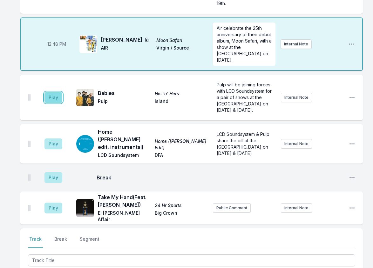
click at [56, 92] on button "Play" at bounding box center [53, 97] width 18 height 11
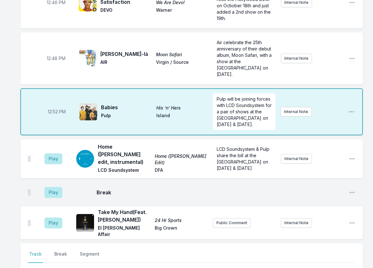
scroll to position [545, 0]
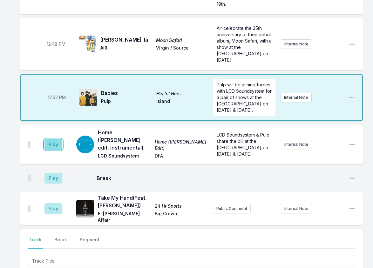
click at [50, 139] on button "Play" at bounding box center [53, 144] width 18 height 11
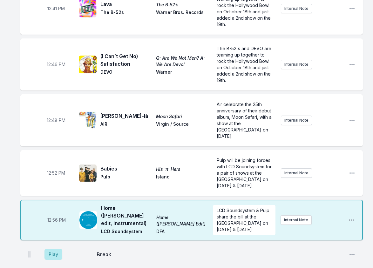
scroll to position [513, 0]
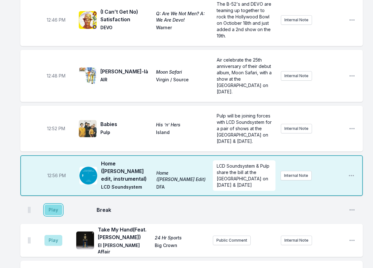
click at [54, 205] on button "Play" at bounding box center [53, 210] width 18 height 11
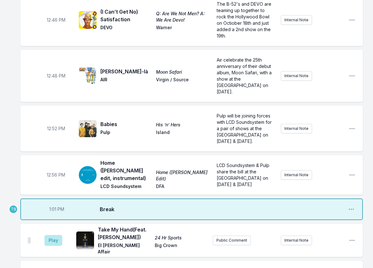
click at [54, 206] on span "1:01 PM" at bounding box center [56, 209] width 15 height 6
click at [50, 203] on input "12:58" at bounding box center [57, 209] width 36 height 12
type input "12:57"
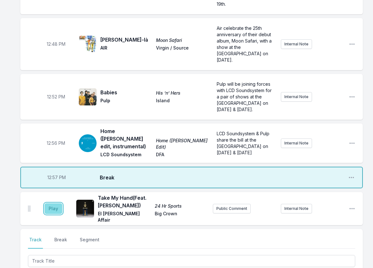
click at [57, 203] on button "Play" at bounding box center [53, 208] width 18 height 11
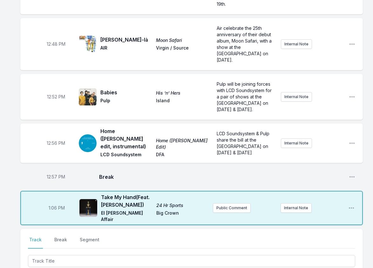
click at [54, 205] on span "1:06 PM" at bounding box center [57, 208] width 16 height 6
type input "16:06"
click at [44, 202] on input "16:06" at bounding box center [57, 208] width 36 height 12
type input "13:04"
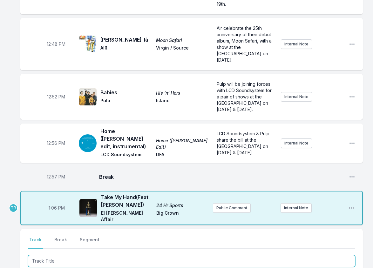
click at [58, 255] on input "Track Title" at bounding box center [191, 261] width 327 height 12
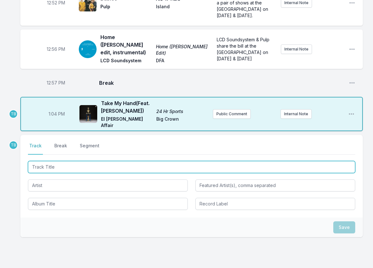
scroll to position [640, 0]
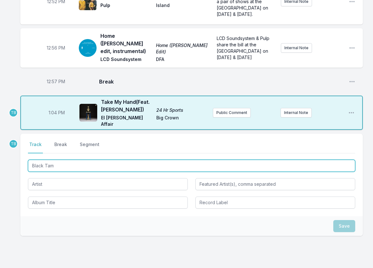
type input "Black Tamb"
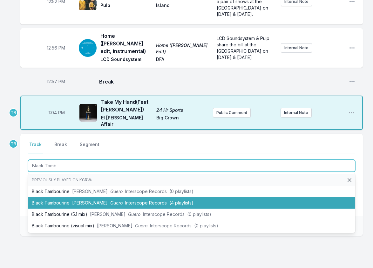
click at [57, 197] on li "Black Tambourine [PERSON_NAME] Guero Interscope Records (4 playlists)" at bounding box center [191, 202] width 327 height 11
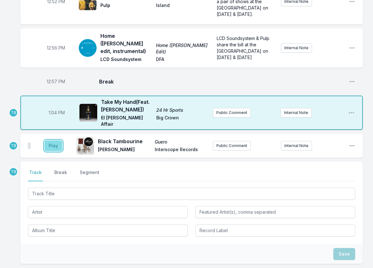
click at [51, 140] on button "Play" at bounding box center [53, 145] width 18 height 11
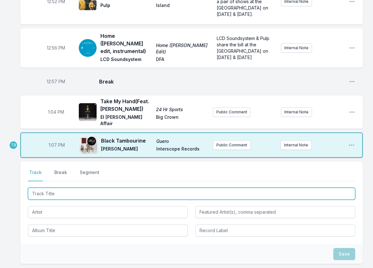
click at [62, 188] on input "Track Title" at bounding box center [191, 194] width 327 height 12
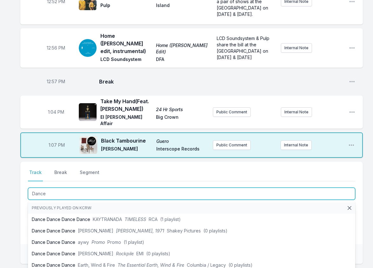
type input "Dance"
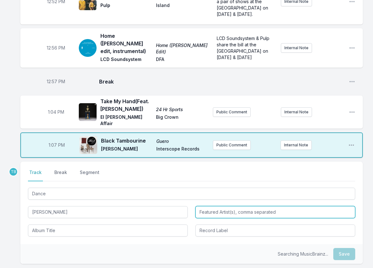
type input "[PERSON_NAME]"
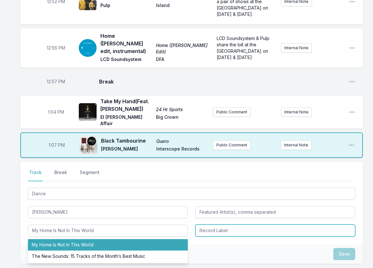
type input "My Home Is Not In This World"
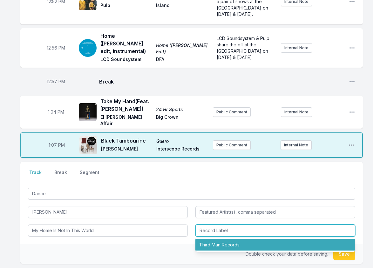
type input "Third Man Records"
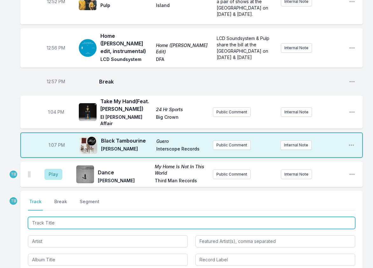
click at [62, 217] on input "Track Title" at bounding box center [191, 223] width 327 height 12
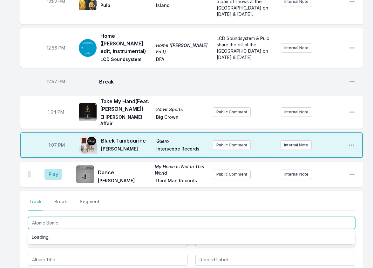
type input "Atomic Bomb"
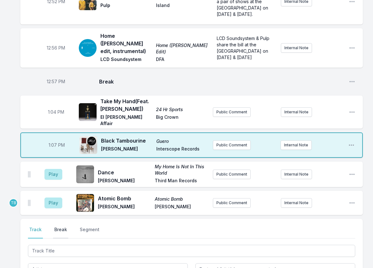
click at [63, 226] on button "Break" at bounding box center [60, 232] width 15 height 12
click at [348, 263] on button "Save" at bounding box center [344, 269] width 22 height 12
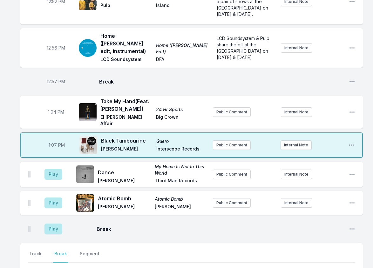
click at [34, 243] on div "Select a tab Track Break Segment Track Break Segment Enter a commercial break." at bounding box center [191, 263] width 342 height 40
click at [35, 251] on button "Track" at bounding box center [35, 257] width 15 height 12
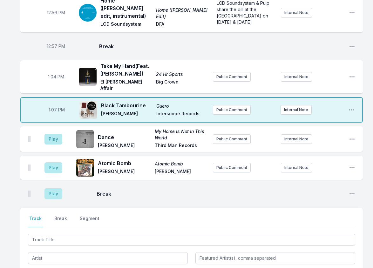
scroll to position [703, 0]
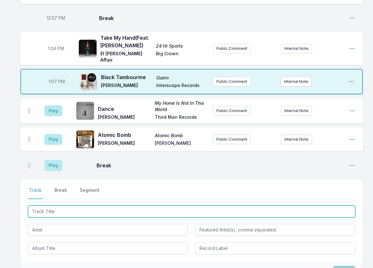
click at [58, 205] on input "Track Title" at bounding box center [191, 211] width 327 height 12
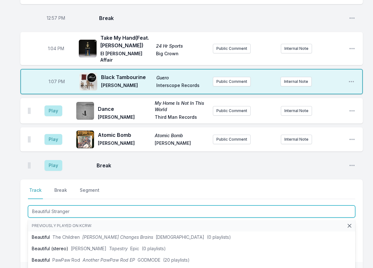
type input "Beautiful Strangers"
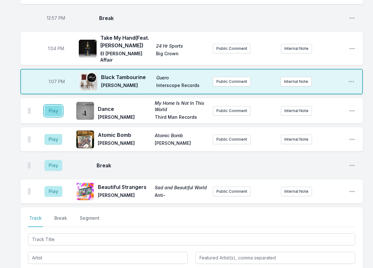
click at [50, 105] on button "Play" at bounding box center [53, 110] width 18 height 11
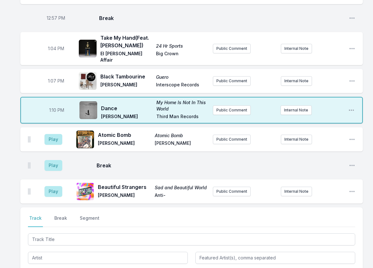
scroll to position [672, 0]
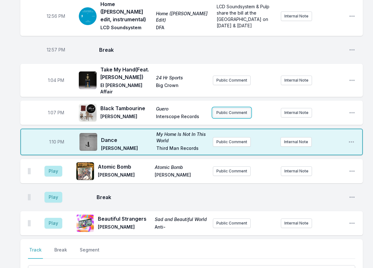
click at [235, 108] on button "Public Comment" at bounding box center [232, 113] width 38 height 10
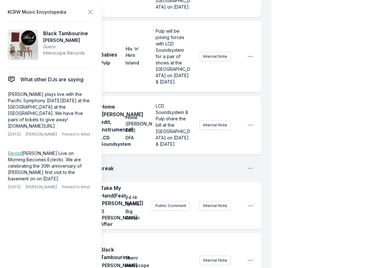
scroll to position [830, 0]
click at [90, 15] on icon at bounding box center [90, 12] width 8 height 8
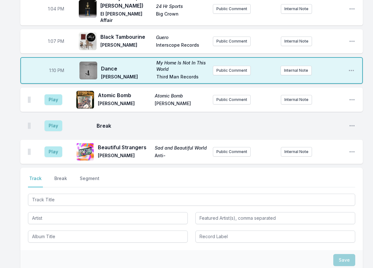
scroll to position [720, 0]
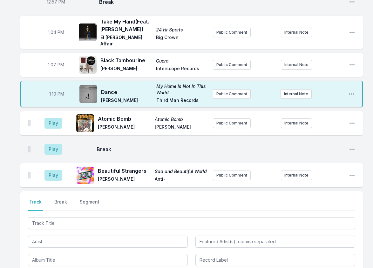
click at [59, 113] on aside "Play" at bounding box center [54, 123] width 36 height 20
click at [57, 118] on button "Play" at bounding box center [53, 123] width 18 height 11
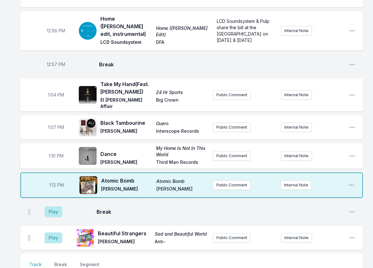
scroll to position [656, 0]
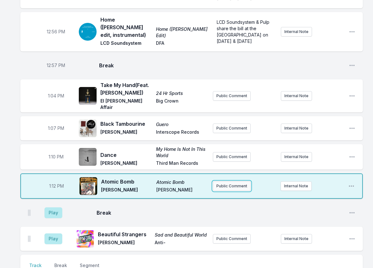
click at [232, 181] on button "Public Comment" at bounding box center [232, 186] width 38 height 10
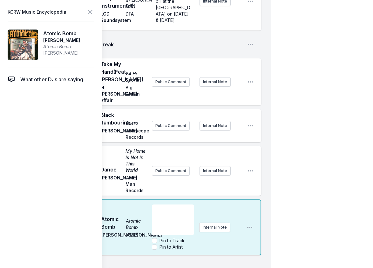
scroll to position [1069, 0]
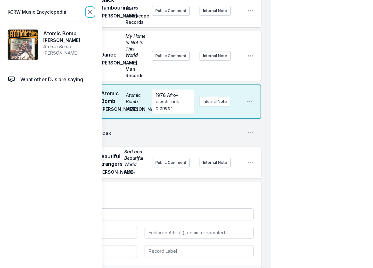
click at [90, 14] on icon at bounding box center [90, 12] width 8 height 8
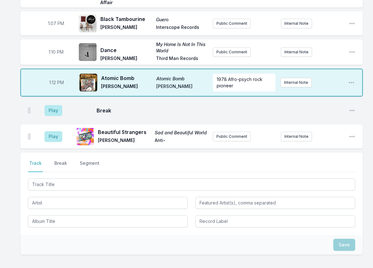
scroll to position [730, 0]
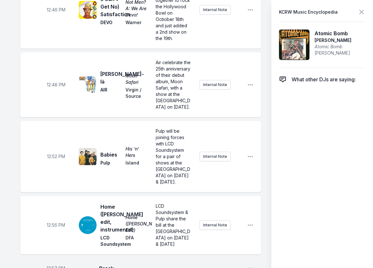
drag, startPoint x: 261, startPoint y: 88, endPoint x: 228, endPoint y: 174, distance: 91.7
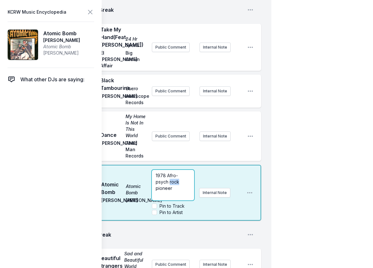
scroll to position [1016, 0]
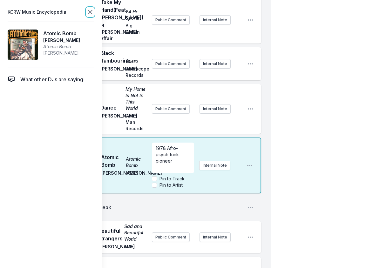
click at [87, 10] on icon at bounding box center [90, 12] width 8 height 8
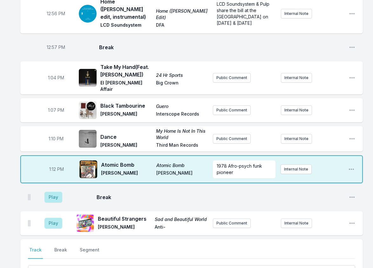
scroll to position [645, 0]
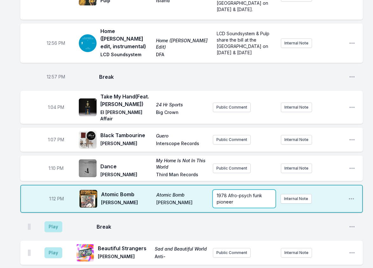
click at [257, 190] on div "1978 Afro-psych funk pioneer" at bounding box center [244, 199] width 63 height 18
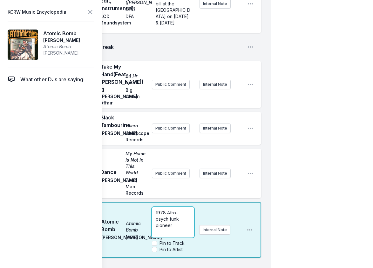
scroll to position [1057, 0]
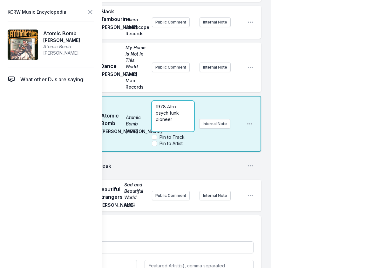
click at [186, 131] on div "1978 Afro-psych funk pioneer" at bounding box center [173, 116] width 42 height 30
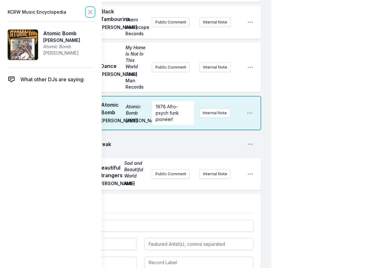
click at [90, 12] on icon at bounding box center [90, 12] width 4 height 4
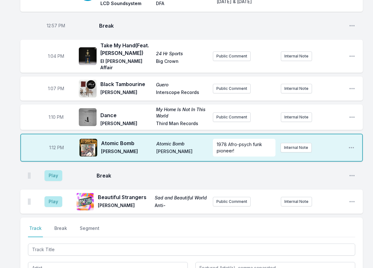
scroll to position [658, 0]
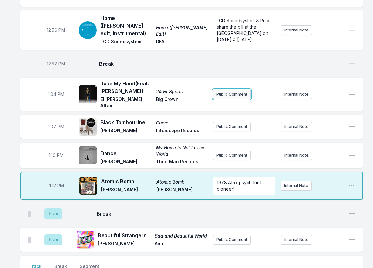
click at [236, 90] on button "Public Comment" at bounding box center [232, 95] width 38 height 10
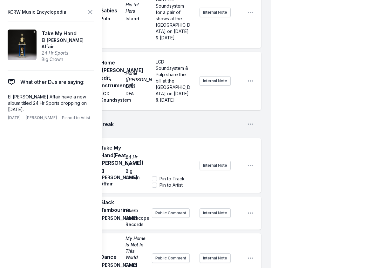
scroll to position [912, 0]
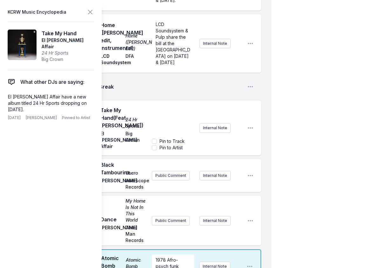
click at [94, 10] on aside "KCRW Music Encyclopedia Take My Hand El [PERSON_NAME] Affair 24 Hr Sports Big C…" at bounding box center [51, 134] width 102 height 268
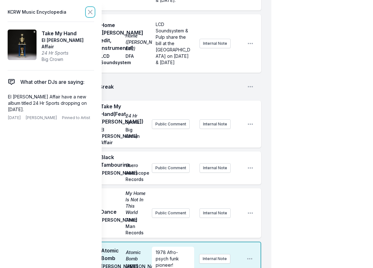
click at [90, 11] on icon at bounding box center [90, 12] width 8 height 8
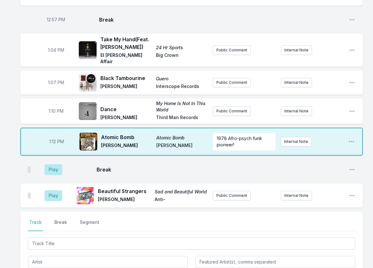
scroll to position [690, 0]
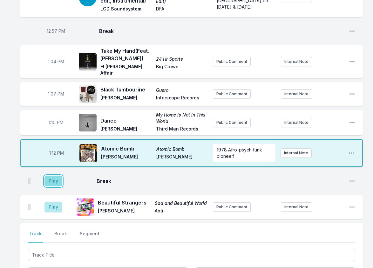
click at [57, 176] on button "Play" at bounding box center [53, 181] width 18 height 11
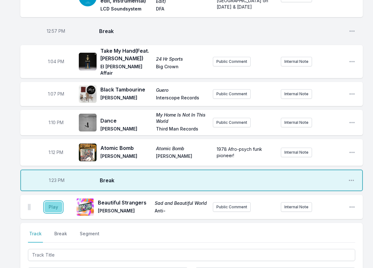
click at [54, 202] on button "Play" at bounding box center [53, 207] width 18 height 11
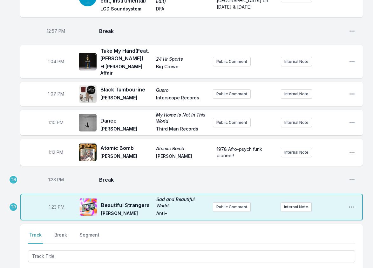
click at [54, 177] on span "1:23 PM" at bounding box center [56, 180] width 16 height 6
click at [51, 174] on input "13:23" at bounding box center [56, 180] width 36 height 12
type input "13:17"
click at [222, 202] on button "Public Comment" at bounding box center [232, 207] width 38 height 10
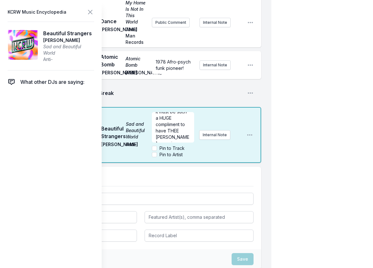
scroll to position [0, 0]
click at [154, 143] on div "It must be such a HUGE compliment to have THEE [PERSON_NAME] covering your trac…" at bounding box center [173, 127] width 42 height 30
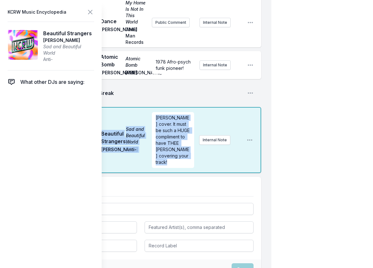
click at [179, 97] on span "Break" at bounding box center [170, 93] width 143 height 8
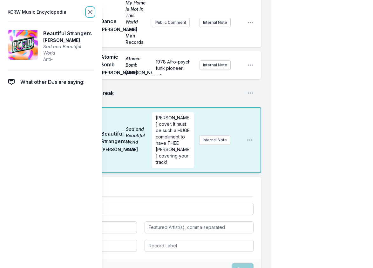
click at [89, 10] on icon at bounding box center [90, 12] width 8 height 8
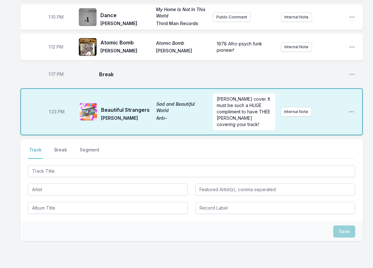
scroll to position [807, 0]
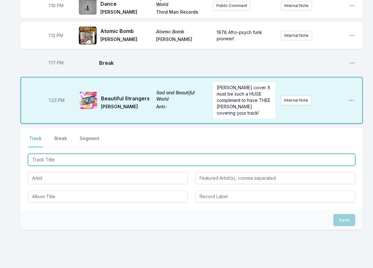
click at [89, 154] on input "Track Title" at bounding box center [191, 160] width 327 height 12
type input "I Believe In Love [PERSON_NAME]"
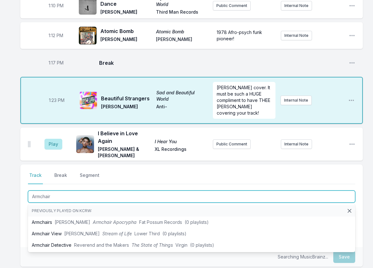
type input "Armchair"
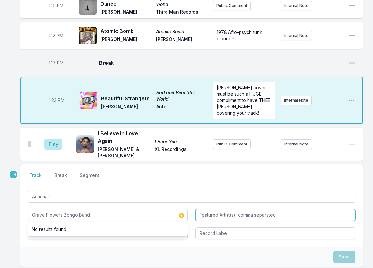
type input "Grave Flowers Bongo Band"
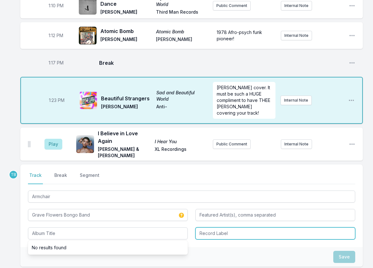
click at [211, 227] on input "Record Label" at bounding box center [275, 233] width 160 height 12
paste input "Animal Lord Records"
type input "Animal Lord Records"
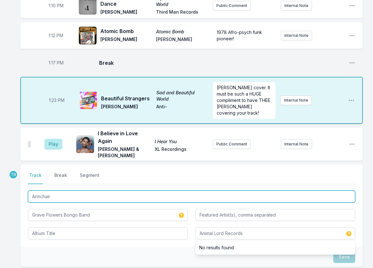
click at [116, 191] on input "Armchair" at bounding box center [191, 197] width 327 height 12
click at [115, 191] on input "Armchair" at bounding box center [191, 197] width 327 height 12
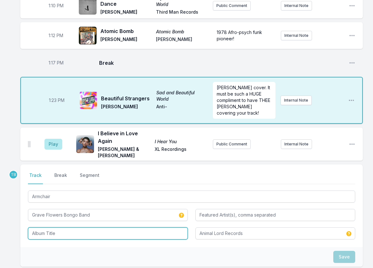
click at [90, 227] on input "Album Title" at bounding box center [108, 233] width 160 height 12
paste input "Armchair"
type input "Armchair"
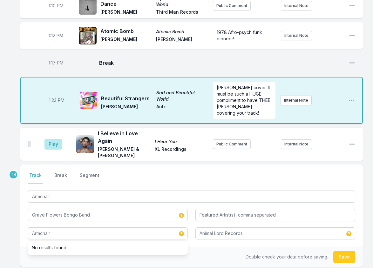
click at [138, 172] on nav "Track Break Segment" at bounding box center [191, 178] width 327 height 12
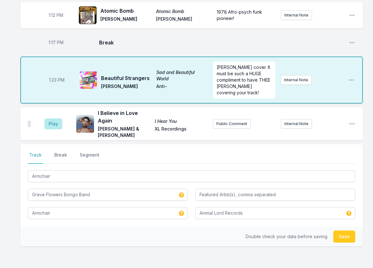
scroll to position [839, 0]
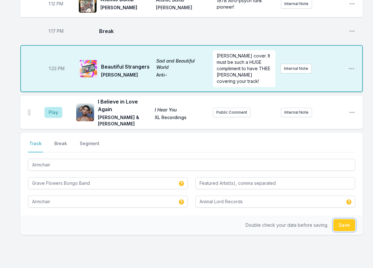
click at [342, 219] on button "Save" at bounding box center [344, 225] width 22 height 12
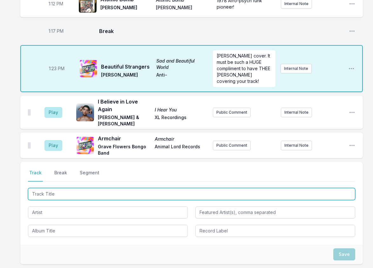
click at [60, 188] on input "Track Title" at bounding box center [191, 194] width 327 height 12
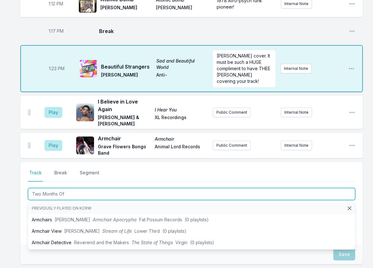
type input "Two Months Off"
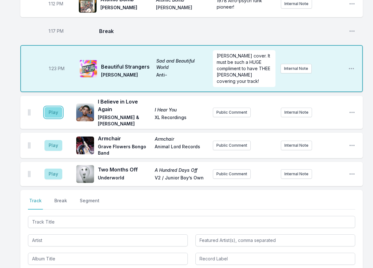
click at [56, 107] on button "Play" at bounding box center [53, 112] width 18 height 11
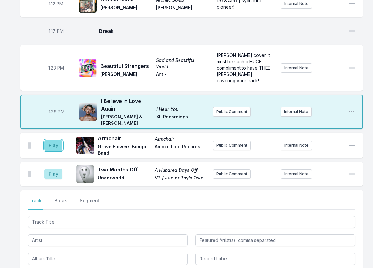
click at [47, 140] on button "Play" at bounding box center [53, 145] width 18 height 11
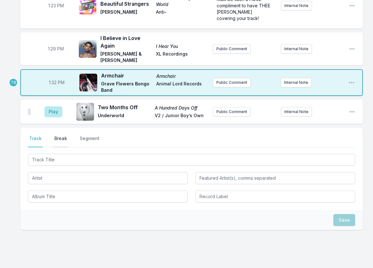
click at [58, 135] on button "Break" at bounding box center [60, 141] width 15 height 12
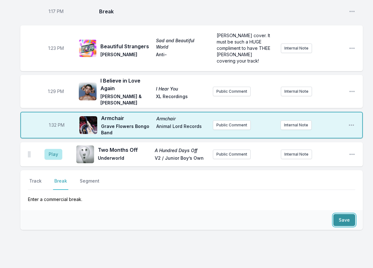
click at [339, 214] on button "Save" at bounding box center [344, 220] width 22 height 12
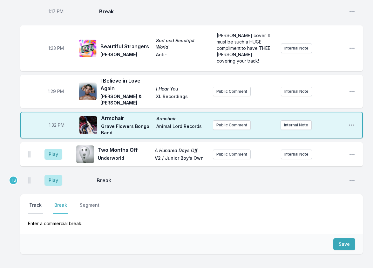
click at [40, 202] on button "Track" at bounding box center [35, 208] width 15 height 12
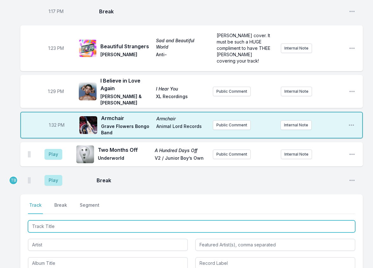
click at [50, 220] on input "Track Title" at bounding box center [191, 226] width 327 height 12
type input "It's Only Dancin'"
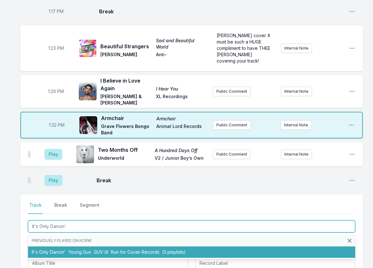
click at [73, 246] on li "It's Only [PERSON_NAME]' Young Guv GUV III Run for Cover Records (3 playlists)" at bounding box center [191, 251] width 327 height 11
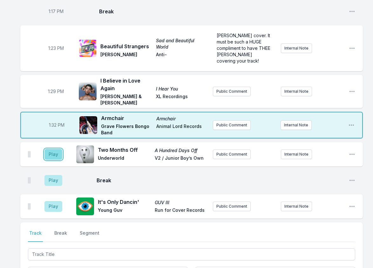
click at [59, 149] on button "Play" at bounding box center [53, 154] width 18 height 11
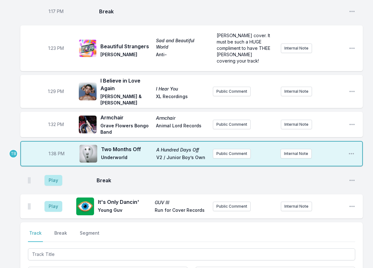
click at [54, 151] on span "1:38 PM" at bounding box center [57, 154] width 16 height 6
click at [50, 148] on input "13:38" at bounding box center [57, 154] width 36 height 12
type input "13:36"
click at [47, 175] on button "Play" at bounding box center [53, 180] width 18 height 11
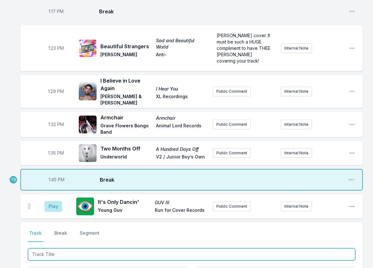
click at [56, 248] on input "Track Title" at bounding box center [191, 254] width 327 height 12
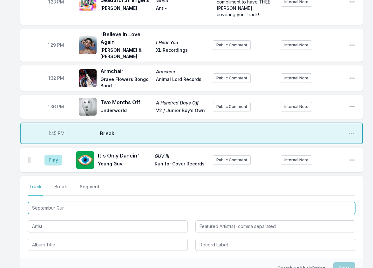
scroll to position [922, 0]
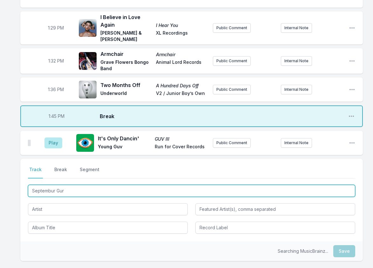
click at [44, 185] on input "Septembur Gur" at bounding box center [191, 191] width 327 height 12
click at [52, 185] on input "Septembur Gur" at bounding box center [191, 191] width 327 height 12
type input "September Gur"
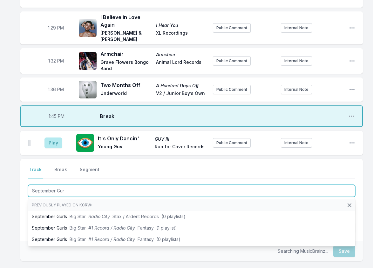
click at [79, 185] on input "September Gur" at bounding box center [191, 191] width 327 height 12
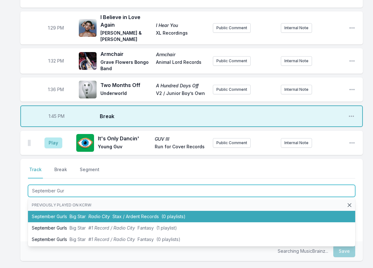
click at [87, 211] on li "September Gurls Big Star Radio City Stax / Ardent Records (0 playlists)" at bounding box center [191, 216] width 327 height 11
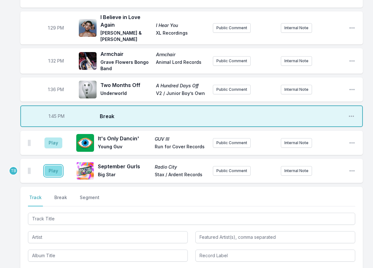
click at [52, 165] on button "Play" at bounding box center [53, 170] width 18 height 11
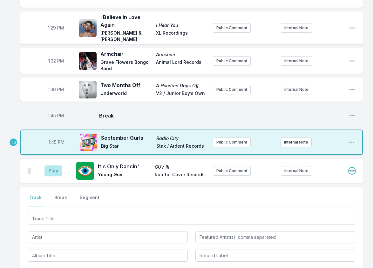
click at [352, 170] on icon "Open playlist item options" at bounding box center [351, 170] width 5 height 1
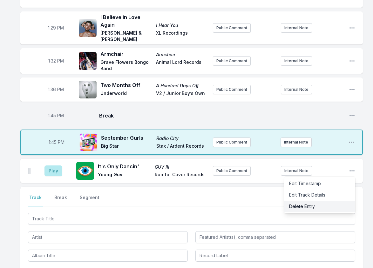
click at [333, 201] on button "Delete Entry" at bounding box center [319, 206] width 71 height 11
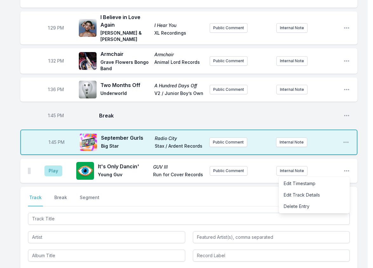
scroll to position [915, 0]
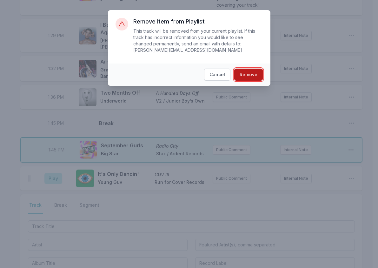
click at [247, 69] on button "Remove" at bounding box center [248, 75] width 29 height 12
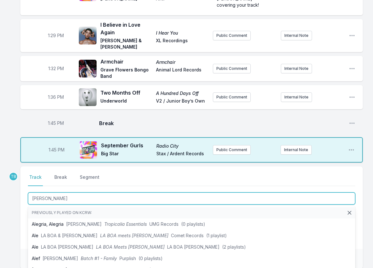
type input "[PERSON_NAME]"
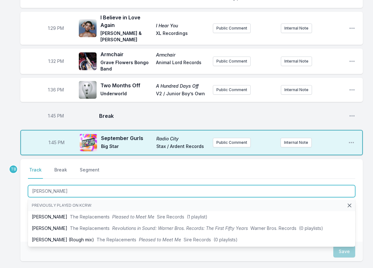
scroll to position [946, 0]
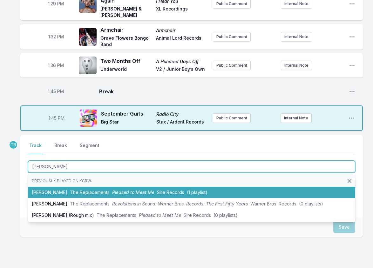
click at [86, 190] on span "The Replacements" at bounding box center [90, 192] width 40 height 5
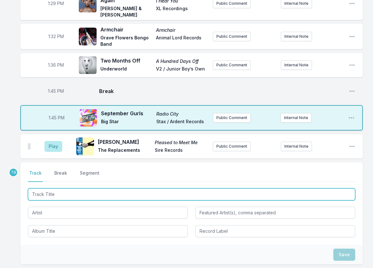
scroll to position [978, 0]
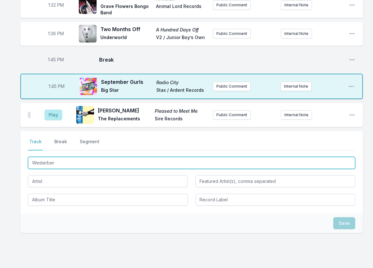
type input "[PERSON_NAME]"
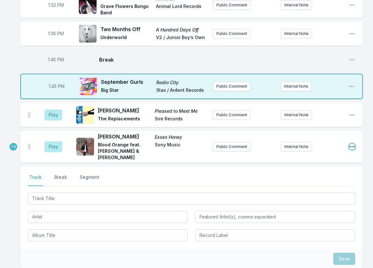
click at [353, 144] on icon "Open playlist item options" at bounding box center [352, 147] width 6 height 6
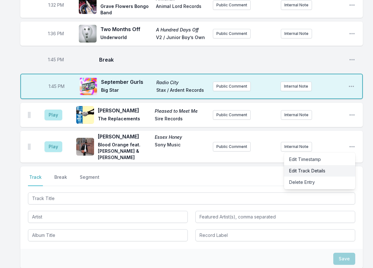
click at [332, 165] on button "Edit Track Details" at bounding box center [319, 170] width 71 height 11
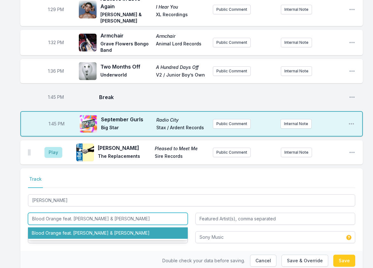
drag, startPoint x: 131, startPoint y: 199, endPoint x: 73, endPoint y: 193, distance: 58.0
click at [73, 213] on input "Blood Orange feat. [PERSON_NAME] & [PERSON_NAME]" at bounding box center [108, 219] width 160 height 12
type input "Blood Orange"
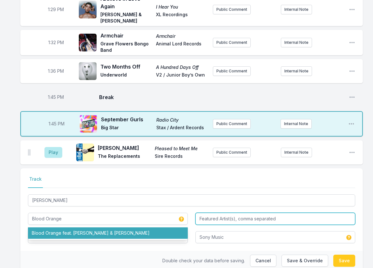
click at [199, 213] on input "Featured Artist(s), comma separated" at bounding box center [275, 219] width 160 height 12
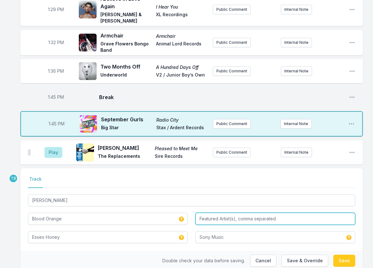
paste input "[PERSON_NAME] & [PERSON_NAME]"
type input "[PERSON_NAME] & [PERSON_NAME]"
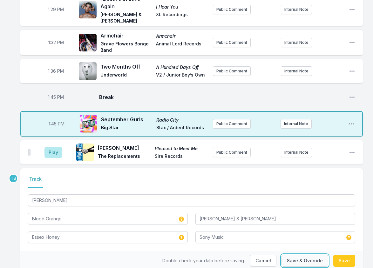
click at [300, 255] on button "Save & Override" at bounding box center [304, 261] width 47 height 12
type input "Blood Orange feat. [PERSON_NAME] & [PERSON_NAME]"
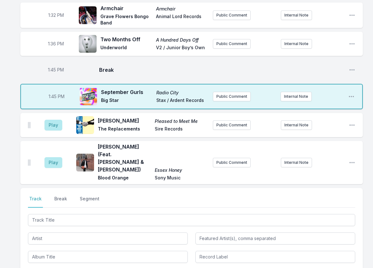
scroll to position [1004, 0]
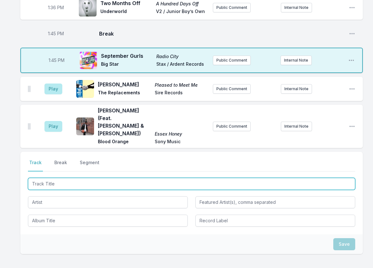
click at [74, 178] on input "Track Title" at bounding box center [191, 184] width 327 height 12
type input "Wish Me Away"
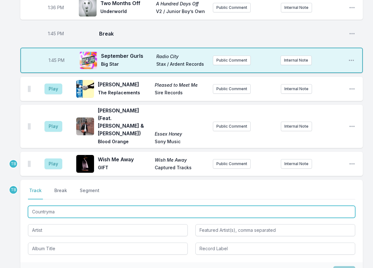
type input "Countryman"
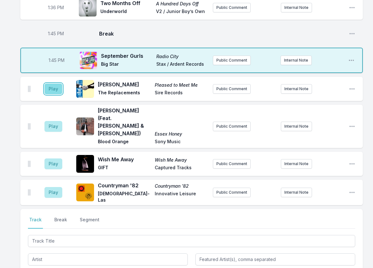
click at [54, 84] on button "Play" at bounding box center [53, 89] width 18 height 11
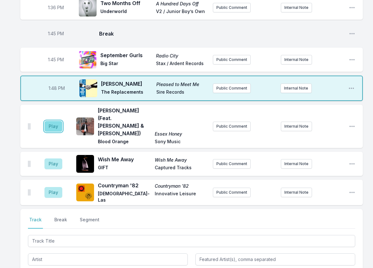
click at [61, 121] on button "Play" at bounding box center [53, 126] width 18 height 11
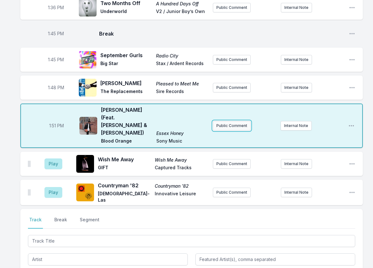
click at [232, 121] on button "Public Comment" at bounding box center [232, 126] width 38 height 10
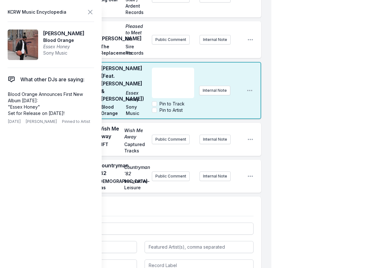
scroll to position [1512, 0]
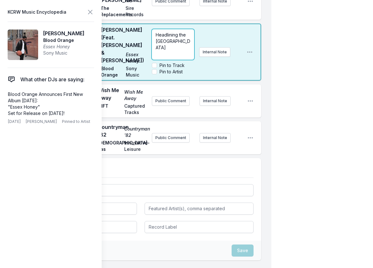
click at [181, 60] on div "Headlining the [GEOGRAPHIC_DATA]" at bounding box center [173, 44] width 42 height 30
click at [187, 60] on div "Headlining the [GEOGRAPHIC_DATA]" at bounding box center [173, 44] width 42 height 30
click at [190, 60] on div "Headlining the [GEOGRAPHIC_DATA]" at bounding box center [173, 44] width 42 height 30
click at [183, 60] on div "Headlining the [GEOGRAPHIC_DATA]" at bounding box center [173, 44] width 42 height 30
click at [259, 81] on div "1:51 PM [PERSON_NAME] (Feat. [PERSON_NAME] & [PERSON_NAME]) Essex Honey Blood O…" at bounding box center [140, 51] width 241 height 57
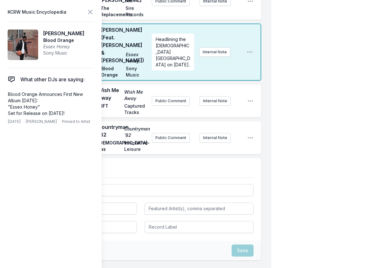
click at [84, 11] on header "KCRW Music Encyclopedia" at bounding box center [51, 12] width 86 height 9
click at [89, 12] on icon at bounding box center [90, 12] width 8 height 8
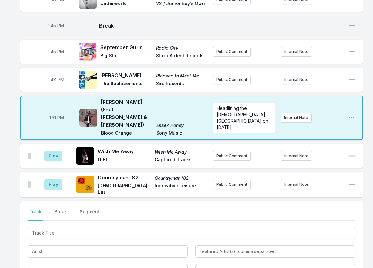
scroll to position [1023, 0]
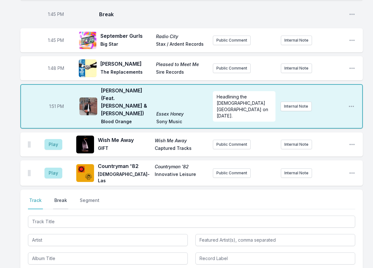
drag, startPoint x: 59, startPoint y: 166, endPoint x: 65, endPoint y: 166, distance: 6.4
click at [59, 197] on button "Break" at bounding box center [60, 203] width 15 height 12
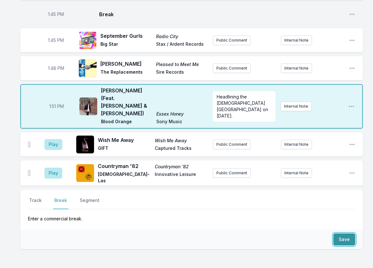
click at [343, 233] on button "Save" at bounding box center [344, 239] width 22 height 12
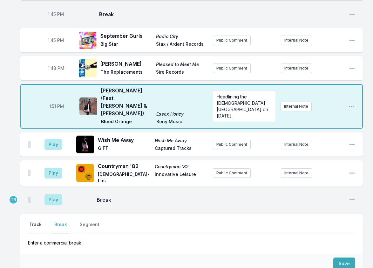
click at [30, 221] on button "Track" at bounding box center [35, 227] width 15 height 12
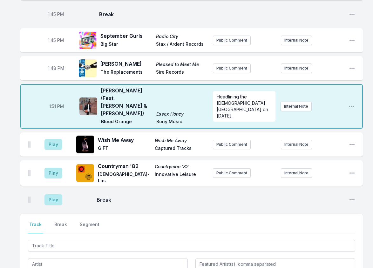
scroll to position [992, 0]
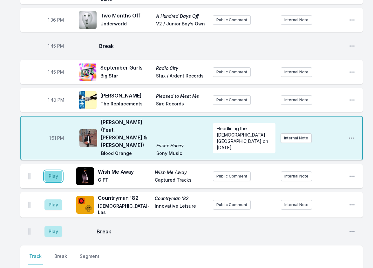
click at [52, 171] on button "Play" at bounding box center [53, 176] width 18 height 11
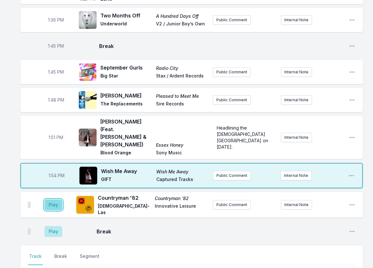
click at [56, 199] on button "Play" at bounding box center [53, 204] width 18 height 11
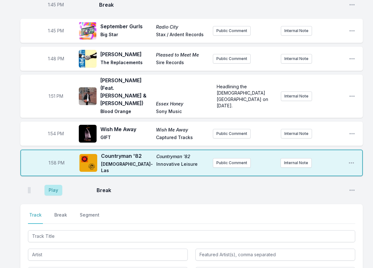
scroll to position [1087, 0]
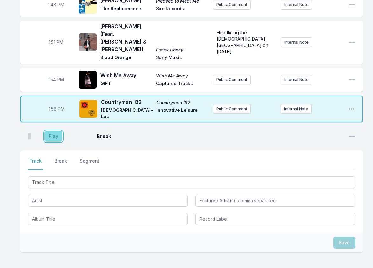
click at [58, 131] on button "Play" at bounding box center [53, 136] width 18 height 11
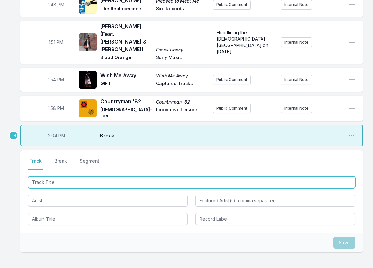
click at [68, 176] on input "Track Title" at bounding box center [191, 182] width 327 height 12
type input "W"
type input "S.R. 89"
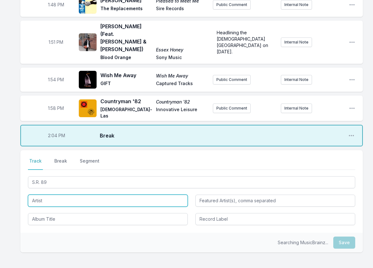
click at [78, 195] on input "Artist" at bounding box center [108, 201] width 160 height 12
type input "Windows"
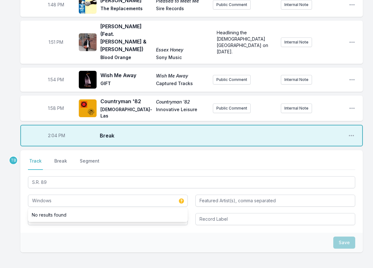
click at [73, 233] on div "Save" at bounding box center [191, 243] width 342 height 20
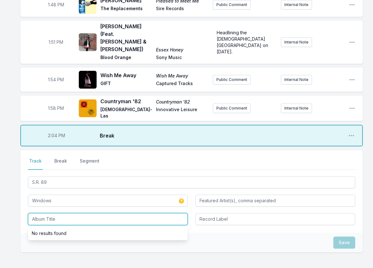
click at [67, 213] on input "Album Title" at bounding box center [108, 219] width 160 height 12
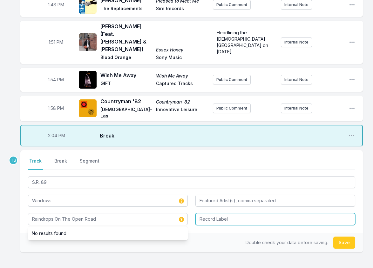
type input "Raindrops On The Open Road"
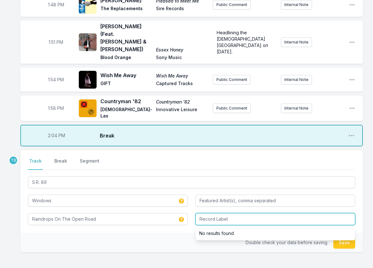
paste input "[PERSON_NAME]"
type input "[PERSON_NAME]"
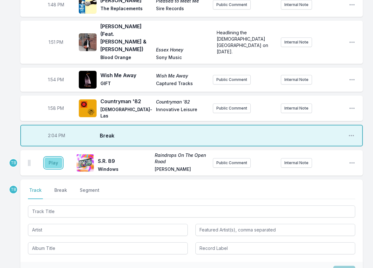
click at [44, 158] on button "Play" at bounding box center [53, 163] width 18 height 11
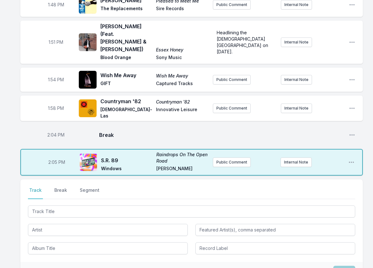
click at [53, 159] on span "2:05 PM" at bounding box center [56, 162] width 17 height 6
click at [52, 156] on input "14:05" at bounding box center [57, 162] width 36 height 12
type input "14:04"
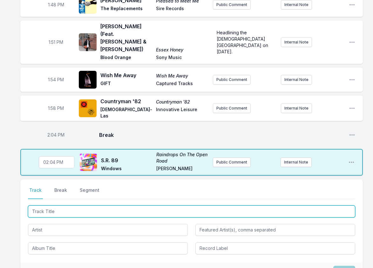
click at [66, 205] on input "Track Title" at bounding box center [191, 211] width 327 height 12
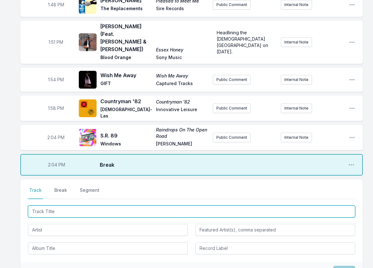
click at [70, 205] on input "Track Title" at bounding box center [191, 211] width 327 height 12
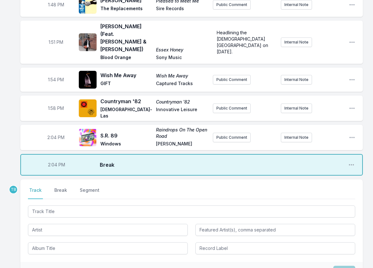
click at [53, 134] on span "2:04 PM" at bounding box center [55, 137] width 17 height 6
click at [53, 131] on input "14:04" at bounding box center [56, 137] width 36 height 12
type input "14:15"
click at [47, 131] on input "14:15" at bounding box center [56, 137] width 36 height 12
type input "13:59"
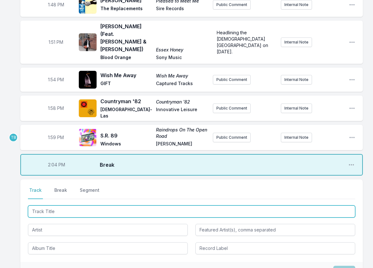
click at [68, 205] on input "Track Title" at bounding box center [191, 211] width 327 height 12
type input "Uncle [PERSON_NAME]'s Band"
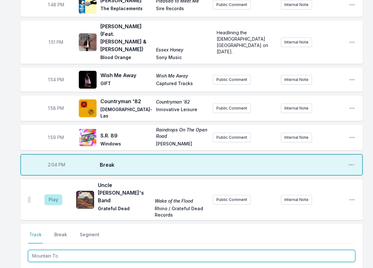
type input "Mountain Top"
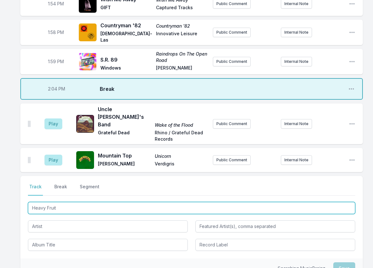
scroll to position [1182, 0]
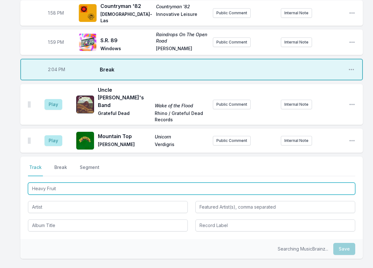
type input "Heavy Fruit"
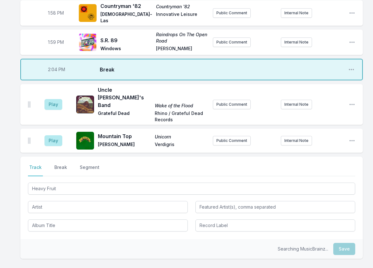
drag, startPoint x: 62, startPoint y: 167, endPoint x: 60, endPoint y: 162, distance: 5.7
click at [62, 181] on div "Heavy Fruit" at bounding box center [191, 206] width 327 height 50
click at [60, 201] on input "Artist" at bounding box center [108, 207] width 160 height 12
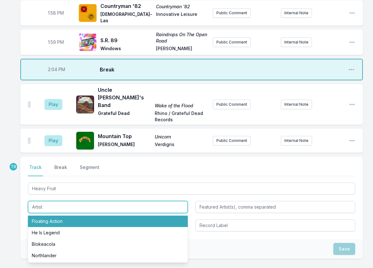
click at [64, 216] on li "Floating Action" at bounding box center [108, 221] width 160 height 11
type input "Floating Action"
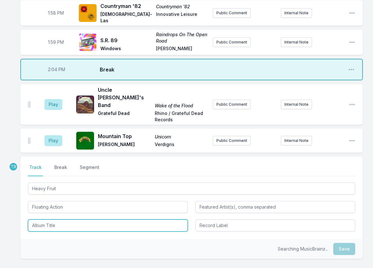
click at [65, 219] on input "Album Title" at bounding box center [108, 225] width 160 height 12
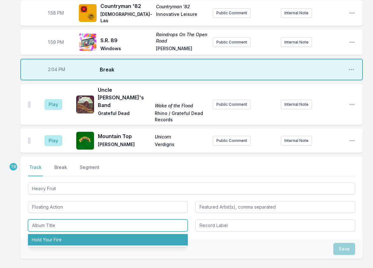
click at [89, 234] on li "Hold Your Fire" at bounding box center [108, 239] width 160 height 11
type input "Hold Your Fire"
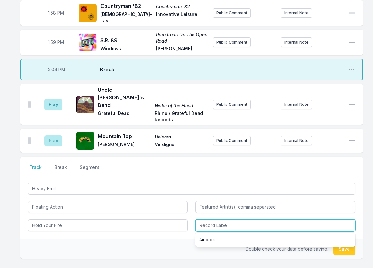
click at [233, 219] on input "Record Label" at bounding box center [275, 225] width 160 height 12
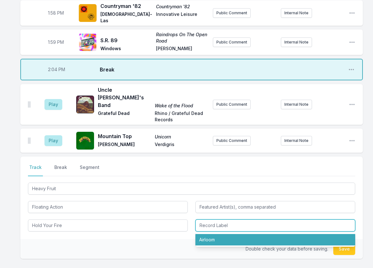
click at [235, 234] on li "Airloom" at bounding box center [275, 239] width 160 height 11
type input "Airloom"
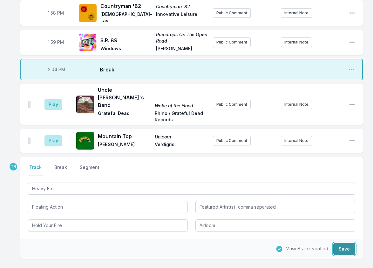
click at [341, 243] on button "Save" at bounding box center [344, 249] width 22 height 12
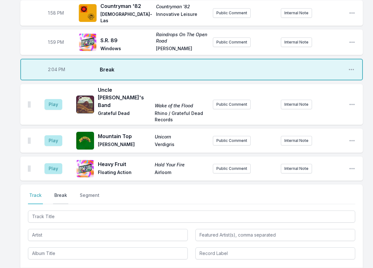
click at [65, 192] on button "Break" at bounding box center [60, 198] width 15 height 12
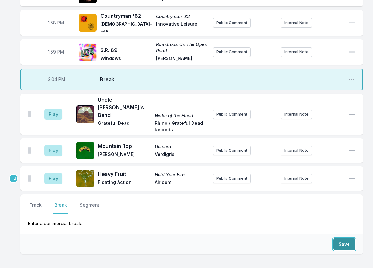
drag, startPoint x: 343, startPoint y: 195, endPoint x: 274, endPoint y: 193, distance: 68.3
click at [343, 238] on button "Save" at bounding box center [344, 244] width 22 height 12
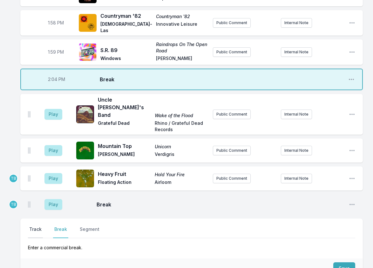
click at [40, 226] on button "Track" at bounding box center [35, 232] width 15 height 12
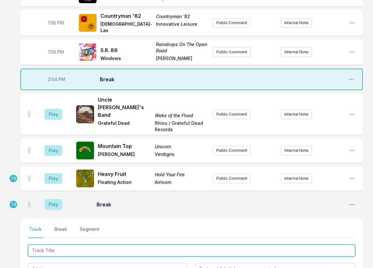
click at [58, 245] on input "Track Title" at bounding box center [191, 251] width 327 height 12
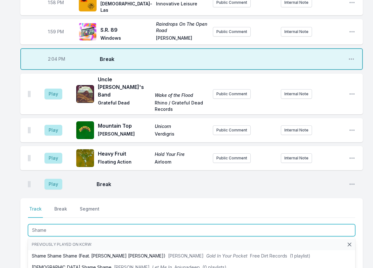
scroll to position [1204, 0]
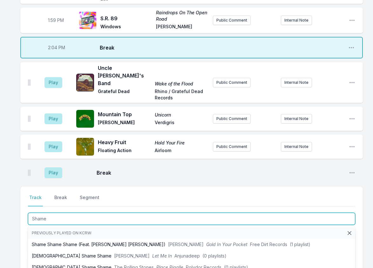
type input "Shame"
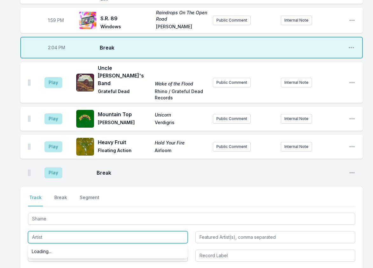
click at [43, 231] on input "Artist" at bounding box center [108, 237] width 160 height 12
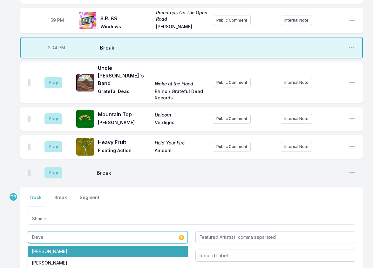
click at [62, 246] on li "[PERSON_NAME]" at bounding box center [108, 251] width 160 height 11
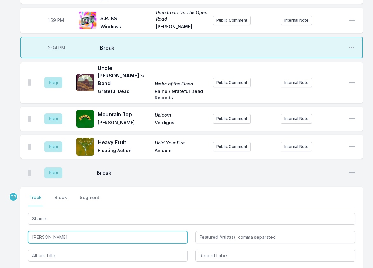
type input "[PERSON_NAME]"
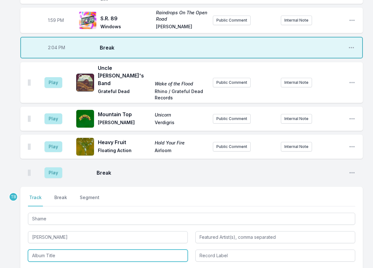
click at [62, 250] on input "Album Title" at bounding box center [108, 256] width 160 height 12
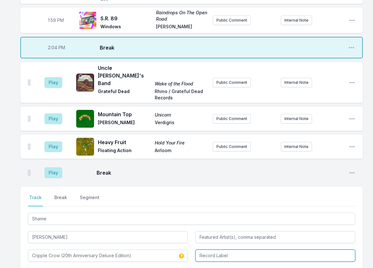
type input "Cripple Crow (20th Anniversary Deluxe Edition)"
type input "Heavy Flowers"
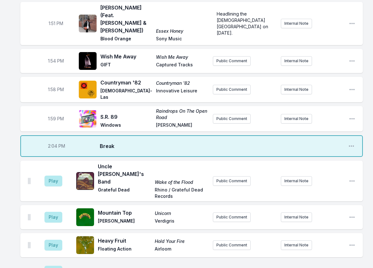
scroll to position [1109, 0]
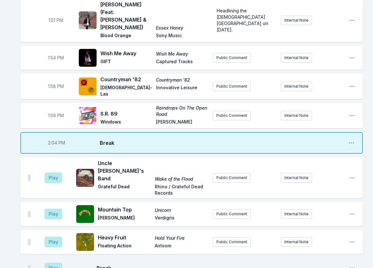
click at [53, 112] on span "1:59 PM" at bounding box center [56, 115] width 16 height 6
type input "14:04"
click at [49, 140] on span "2:04 PM" at bounding box center [56, 143] width 17 height 6
type input "13:59"
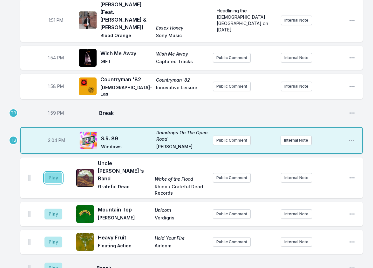
click at [58, 172] on button "Play" at bounding box center [53, 177] width 18 height 11
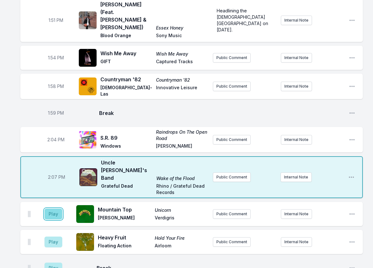
click at [59, 209] on button "Play" at bounding box center [53, 214] width 18 height 11
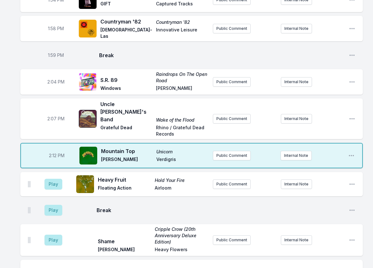
scroll to position [1204, 0]
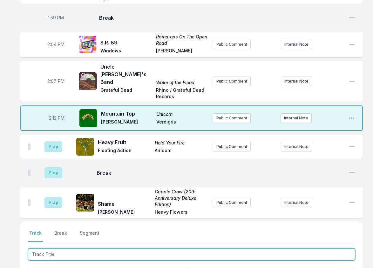
click at [116, 248] on input "Track Title" at bounding box center [191, 254] width 327 height 12
type input "spin cycle"
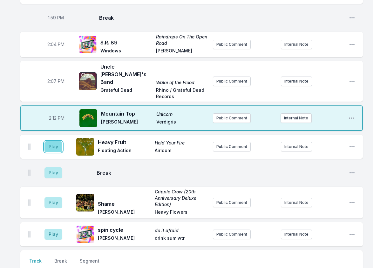
click at [57, 141] on button "Play" at bounding box center [53, 146] width 18 height 11
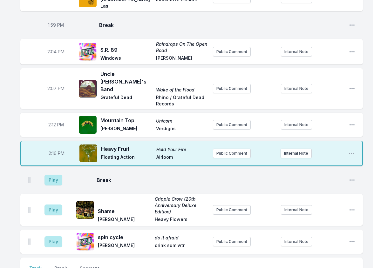
scroll to position [1172, 0]
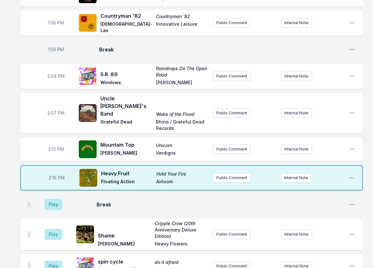
click at [355, 93] on div "2:07 PM Uncle [PERSON_NAME]'s Band Wake of the Flood Grateful Dead Rhino / Grat…" at bounding box center [191, 113] width 342 height 41
click at [351, 110] on icon "Open playlist item options" at bounding box center [352, 113] width 6 height 6
click at [336, 131] on button "Edit Track Details" at bounding box center [319, 136] width 71 height 11
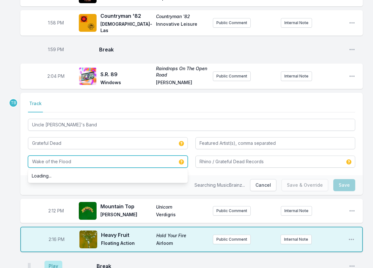
click at [124, 156] on input "Wake of the Flood" at bounding box center [108, 162] width 160 height 12
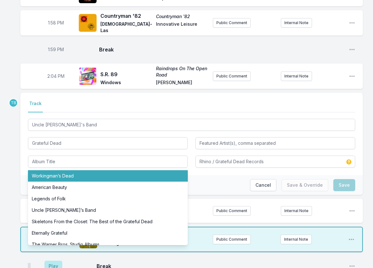
click at [78, 169] on ul "Workingman’s Dead American Beauty Legends of Folk Uncle [PERSON_NAME]’s Band Sk…" at bounding box center [108, 207] width 160 height 76
click at [85, 170] on li "Workingman’s Dead" at bounding box center [108, 175] width 160 height 11
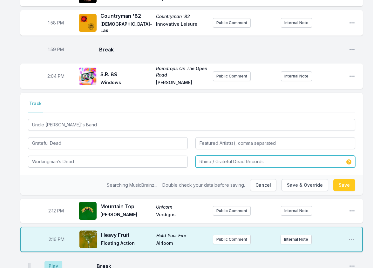
click at [205, 156] on input "Rhino / Grateful Dead Records" at bounding box center [275, 162] width 160 height 12
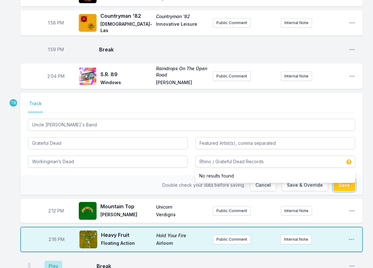
click at [347, 179] on button "Save" at bounding box center [344, 185] width 22 height 12
type input "Wake of the Flood"
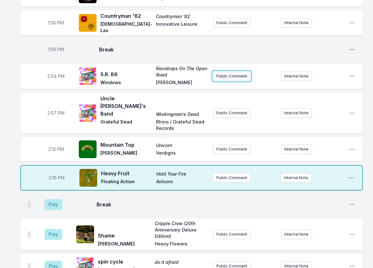
click at [230, 71] on button "Public Comment" at bounding box center [232, 76] width 38 height 10
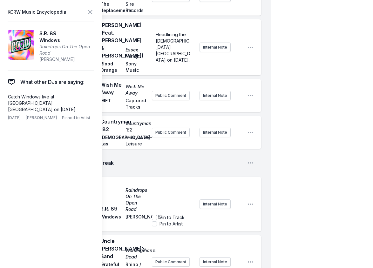
scroll to position [1522, 0]
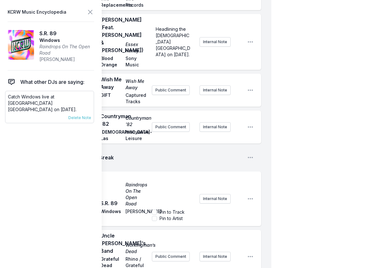
click at [53, 101] on p "Catch Windows live at [GEOGRAPHIC_DATA] [GEOGRAPHIC_DATA] on [DATE]." at bounding box center [49, 103] width 83 height 19
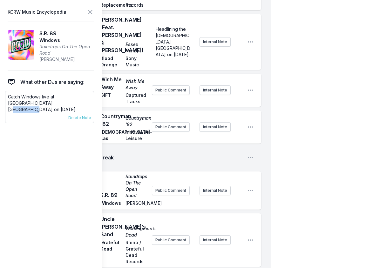
click at [53, 101] on p "Catch Windows live at [GEOGRAPHIC_DATA] [GEOGRAPHIC_DATA] on [DATE]." at bounding box center [49, 103] width 83 height 19
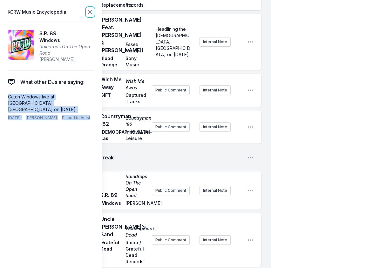
click at [91, 15] on icon at bounding box center [90, 12] width 8 height 8
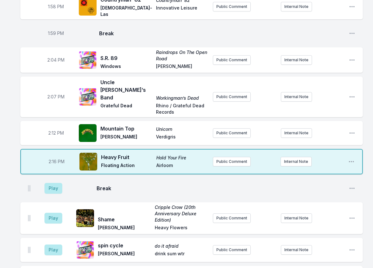
scroll to position [1182, 0]
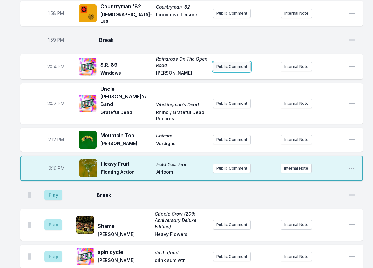
click at [234, 62] on button "Public Comment" at bounding box center [232, 67] width 38 height 10
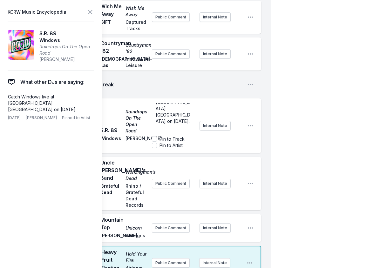
scroll to position [19, 0]
click at [257, 95] on div "1:59 PM Break Open playlist item options" at bounding box center [140, 84] width 241 height 20
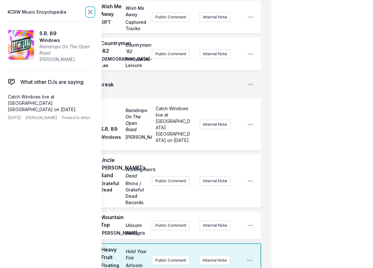
click at [91, 11] on icon at bounding box center [90, 12] width 8 height 8
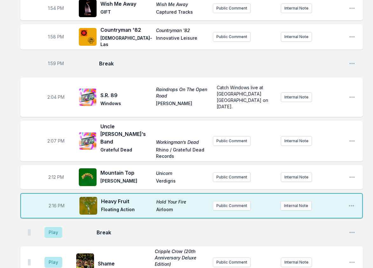
scroll to position [1158, 0]
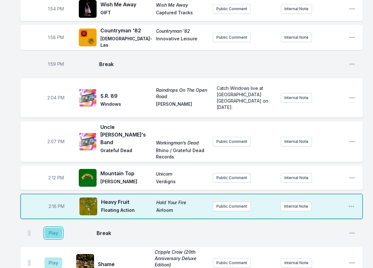
click at [56, 228] on button "Play" at bounding box center [53, 233] width 18 height 11
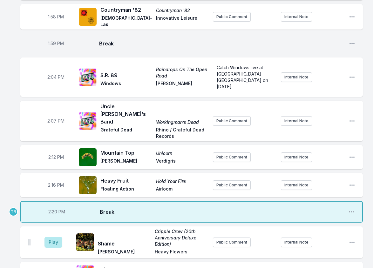
scroll to position [1190, 0]
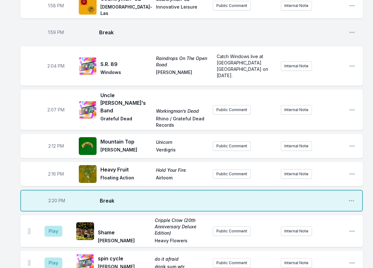
click at [54, 198] on span "2:20 PM" at bounding box center [56, 201] width 17 height 6
click at [51, 195] on input "14:20" at bounding box center [57, 201] width 36 height 12
type input "14:18"
click at [52, 226] on button "Play" at bounding box center [53, 231] width 18 height 11
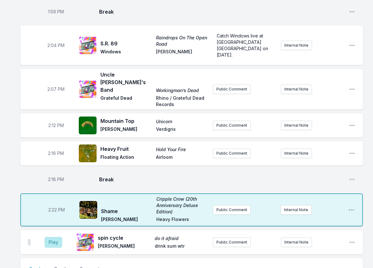
scroll to position [1221, 0]
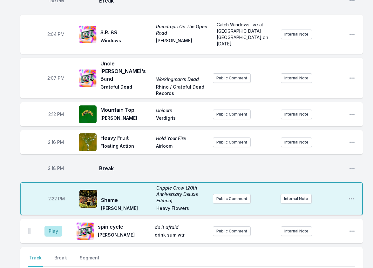
type input "Boogie Down"
type input "MGMT"
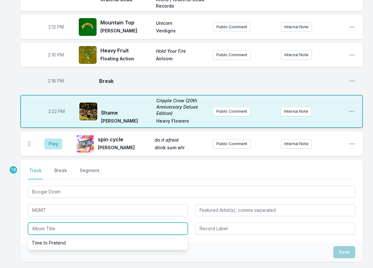
scroll to position [1310, 0]
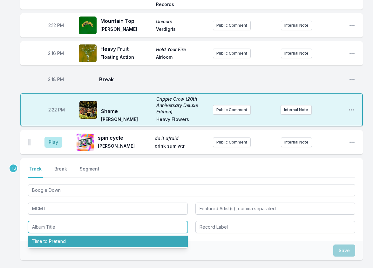
click at [65, 236] on li "Time to Pretend" at bounding box center [108, 241] width 160 height 11
type input "Time to Pretend"
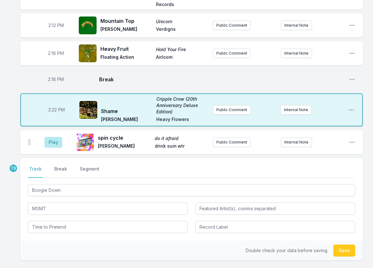
click at [196, 220] on div at bounding box center [275, 226] width 160 height 13
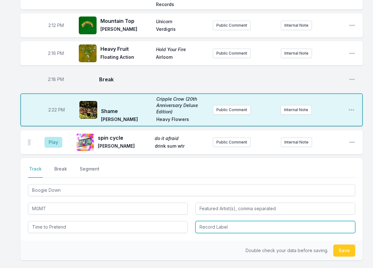
click at [202, 221] on input "Record Label" at bounding box center [275, 227] width 160 height 12
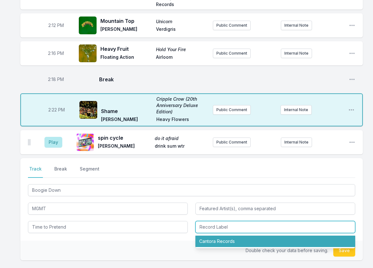
drag, startPoint x: 217, startPoint y: 190, endPoint x: 239, endPoint y: 190, distance: 22.5
click at [217, 236] on li "Cantora Records" at bounding box center [275, 241] width 160 height 11
type input "Cantora Records"
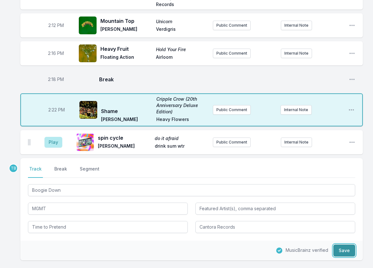
click at [340, 245] on button "Save" at bounding box center [344, 251] width 22 height 12
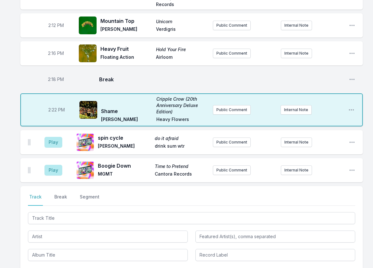
scroll to position [1338, 0]
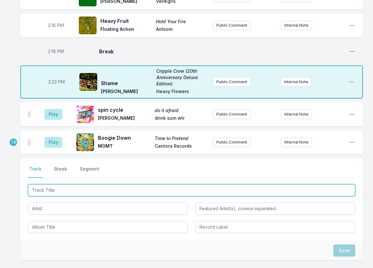
click at [49, 184] on input "Track Title" at bounding box center [191, 190] width 327 height 12
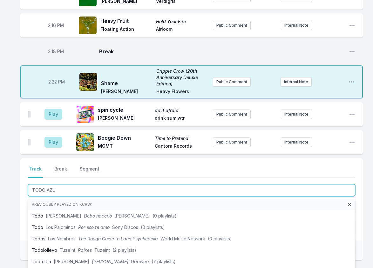
type input "TODO AZUL"
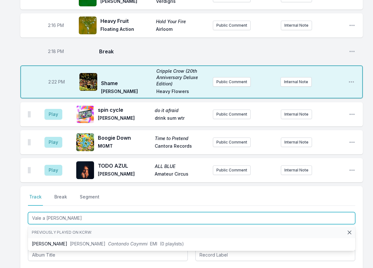
type input "Vale a [PERSON_NAME]"
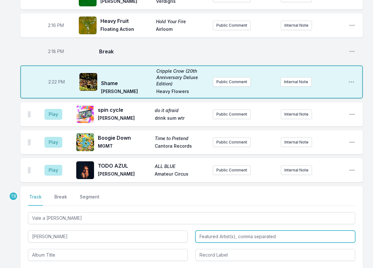
type input "[PERSON_NAME]"
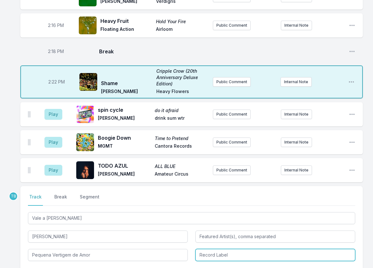
type input "Pequena Vertigem de Amor"
type input "Mexican Summer"
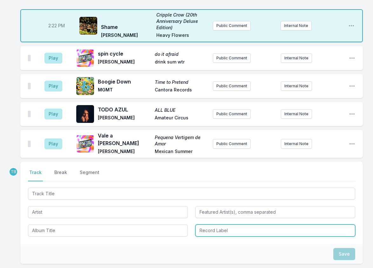
scroll to position [1395, 0]
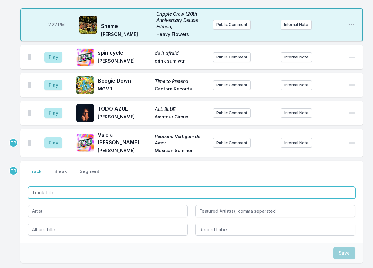
click at [57, 187] on input "Track Title" at bounding box center [191, 193] width 327 height 12
type input "That Noonday Sun"
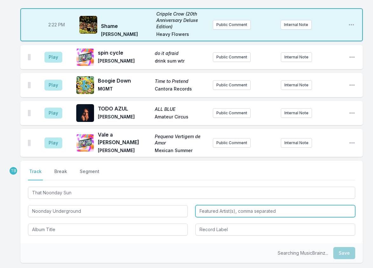
type input "Noonday Underground"
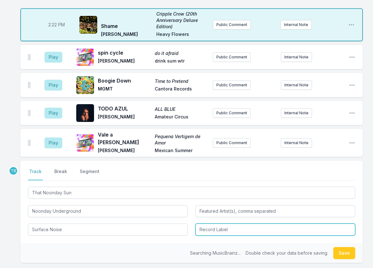
type input "Surface Noise"
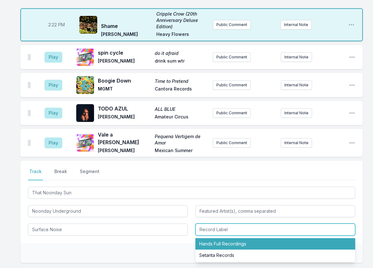
type input "Hands Full Recordings"
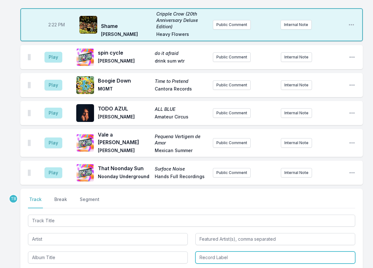
scroll to position [1423, 0]
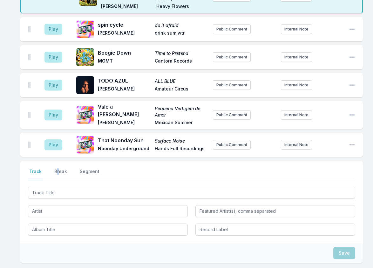
click at [58, 161] on div "Select a tab Track Break Segment Track Break Segment" at bounding box center [191, 202] width 342 height 83
click at [59, 168] on button "Break" at bounding box center [60, 174] width 15 height 12
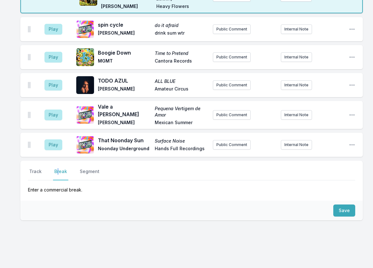
scroll to position [1381, 0]
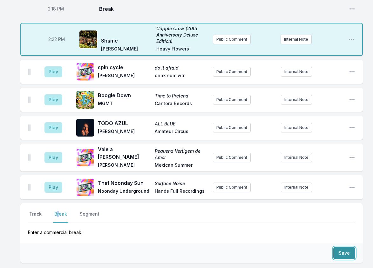
click at [338, 247] on button "Save" at bounding box center [344, 253] width 22 height 12
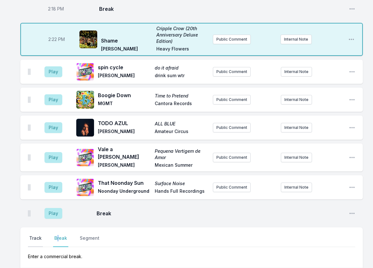
click at [30, 235] on button "Track" at bounding box center [35, 241] width 15 height 12
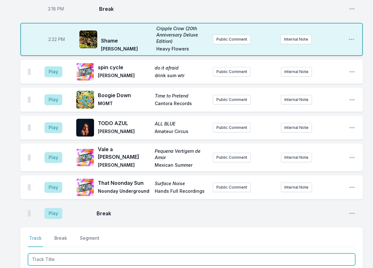
click at [56, 253] on input "Track Title" at bounding box center [191, 259] width 327 height 12
type input "Summer Is Almost O"
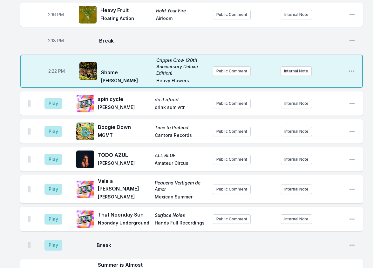
scroll to position [1317, 0]
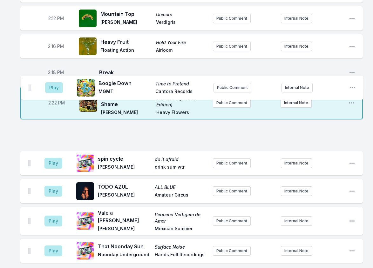
drag, startPoint x: 28, startPoint y: 110, endPoint x: 29, endPoint y: 81, distance: 28.3
click at [29, 123] on ul "Play spin cycle do it afraid [PERSON_NAME] drink sum wtr Public Comment Interna…" at bounding box center [191, 223] width 342 height 201
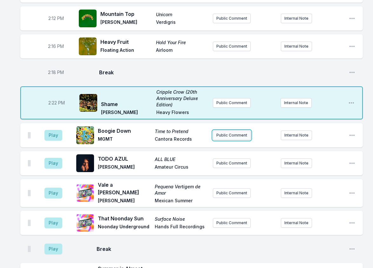
click at [235, 131] on button "Public Comment" at bounding box center [232, 136] width 38 height 10
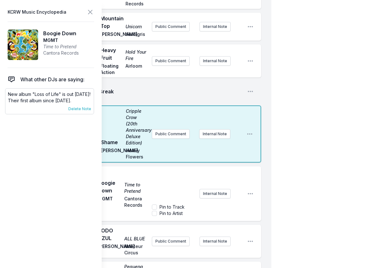
click at [86, 110] on span "Delete Note" at bounding box center [79, 108] width 23 height 5
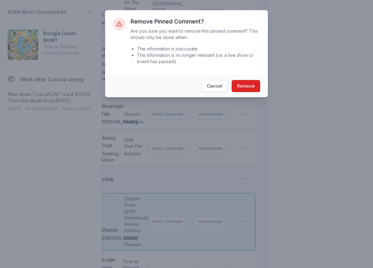
scroll to position [1766, 0]
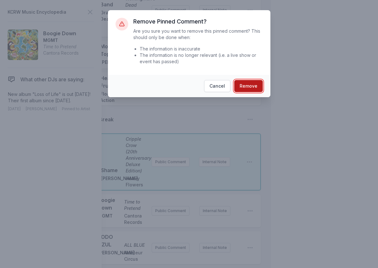
click at [248, 89] on button "Remove" at bounding box center [248, 86] width 29 height 12
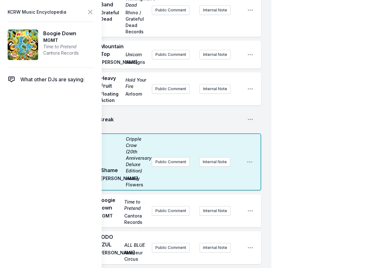
scroll to position [1924, 0]
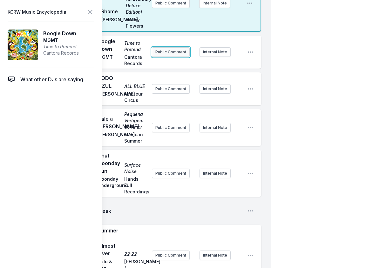
click at [168, 57] on button "Public Comment" at bounding box center [171, 52] width 38 height 10
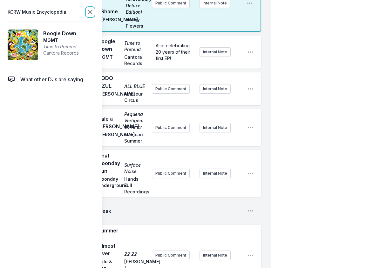
click at [90, 10] on icon at bounding box center [90, 12] width 8 height 8
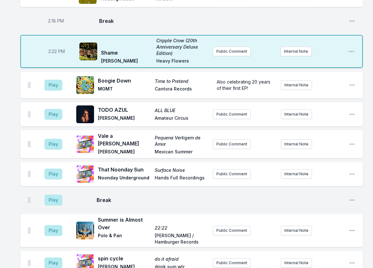
scroll to position [1310, 0]
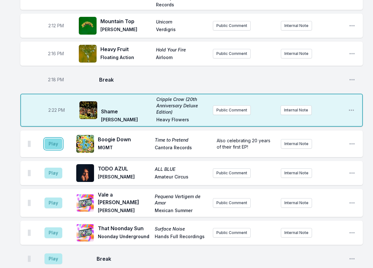
click at [59, 138] on button "Play" at bounding box center [53, 143] width 18 height 11
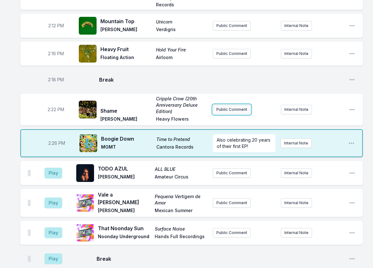
click at [239, 105] on button "Public Comment" at bounding box center [232, 110] width 38 height 10
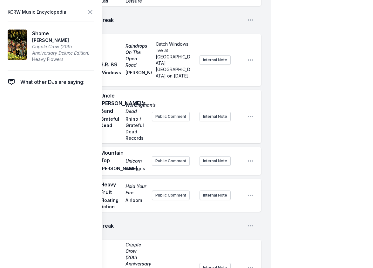
scroll to position [1850, 0]
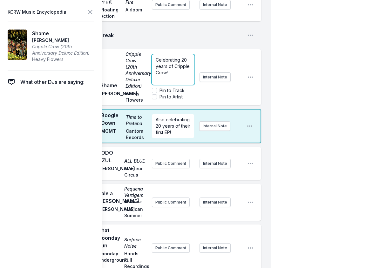
click at [171, 76] on p "Celebrating 20 years of Cripple Crow!" at bounding box center [173, 66] width 35 height 19
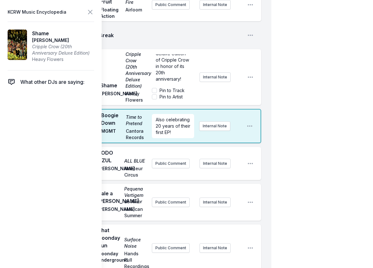
click at [190, 39] on span "Break" at bounding box center [170, 35] width 143 height 8
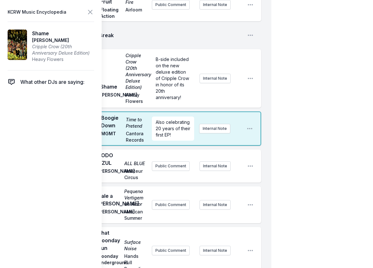
scroll to position [0, 0]
click at [87, 14] on icon at bounding box center [90, 12] width 8 height 8
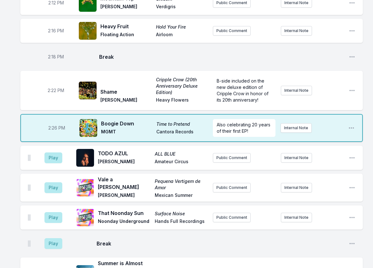
scroll to position [1348, 0]
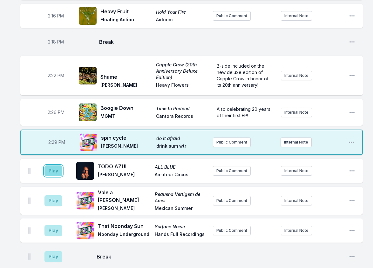
click at [54, 165] on button "Play" at bounding box center [53, 170] width 18 height 11
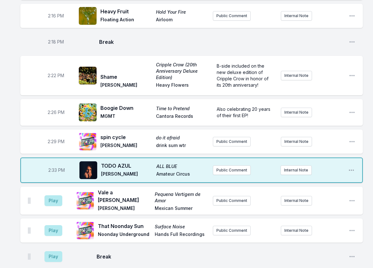
click at [62, 191] on aside "Play" at bounding box center [54, 201] width 36 height 20
click at [54, 195] on button "Play" at bounding box center [53, 200] width 18 height 11
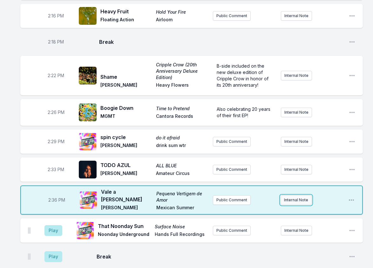
click at [297, 195] on button "Internal Note" at bounding box center [295, 200] width 31 height 10
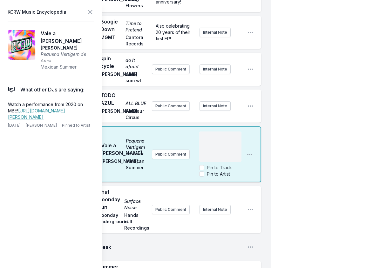
scroll to position [1983, 0]
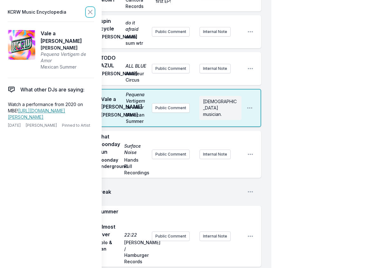
click at [88, 12] on icon at bounding box center [90, 12] width 8 height 8
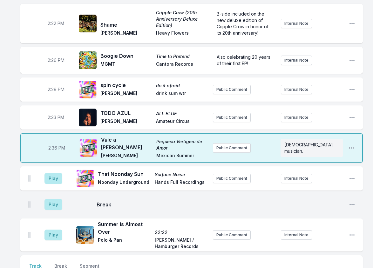
scroll to position [1367, 0]
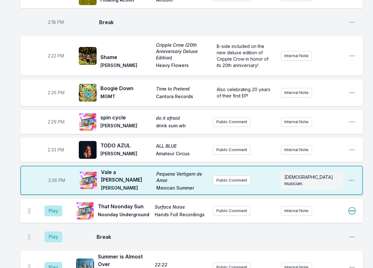
click at [354, 208] on icon "Open playlist item options" at bounding box center [352, 211] width 6 height 6
click at [327, 241] on button "Delete Entry" at bounding box center [319, 246] width 71 height 11
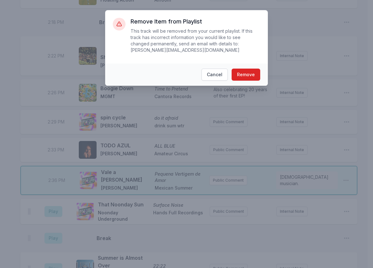
scroll to position [1360, 0]
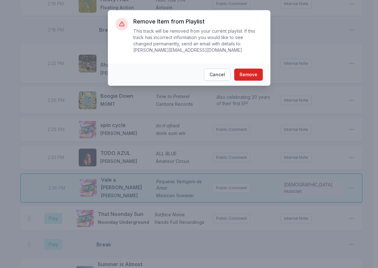
click at [243, 64] on footer "Cancel Remove" at bounding box center [189, 75] width 163 height 22
click at [254, 69] on button "Remove" at bounding box center [248, 75] width 29 height 12
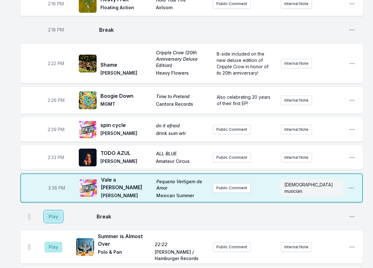
drag, startPoint x: 55, startPoint y: 162, endPoint x: 55, endPoint y: 179, distance: 17.8
click at [55, 211] on button "Play" at bounding box center [53, 216] width 18 height 11
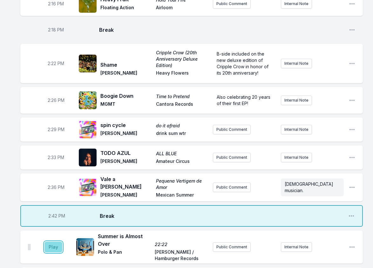
click at [56, 242] on button "Play" at bounding box center [53, 247] width 18 height 11
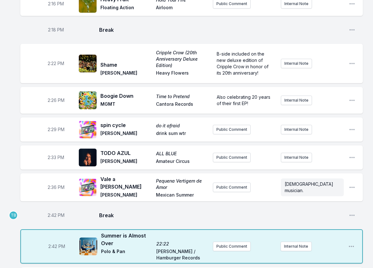
click at [53, 212] on span "2:42 PM" at bounding box center [56, 215] width 17 height 6
click at [50, 209] on input "14:42" at bounding box center [56, 215] width 36 height 12
type input "14:39"
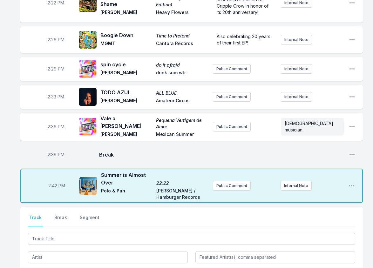
scroll to position [1423, 0]
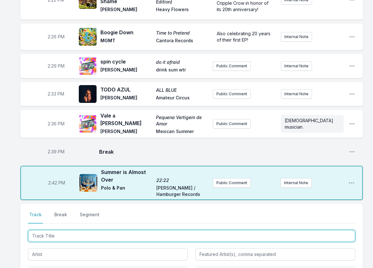
click at [109, 230] on input "Track Title" at bounding box center [191, 236] width 327 height 12
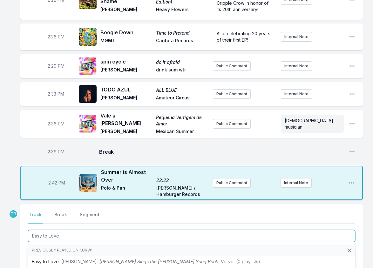
type input "Easy to Love"
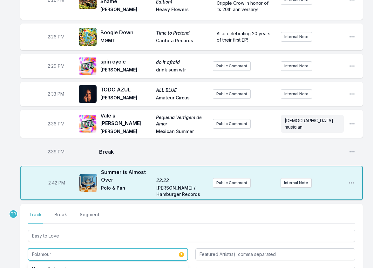
type input "Folamour"
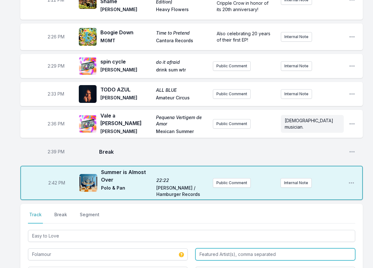
click at [208, 248] on input "Featured Artist(s), comma separated" at bounding box center [275, 254] width 160 height 12
paste input "Kabusa Oriental Choir"
type input "Kabusa Oriental Choir"
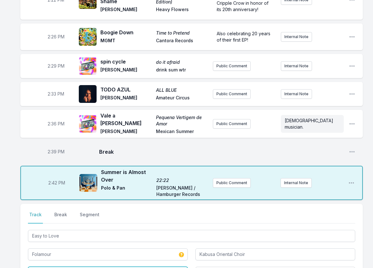
click at [127, 267] on input "Album Title" at bounding box center [108, 273] width 160 height 12
type input "MOVEMENT THERAPY"
type input "FHUO"
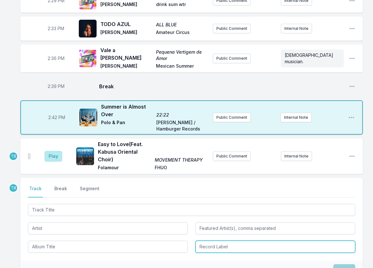
scroll to position [1506, 0]
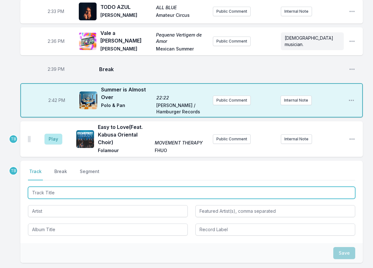
click at [52, 187] on input "Track Title" at bounding box center [191, 193] width 327 height 12
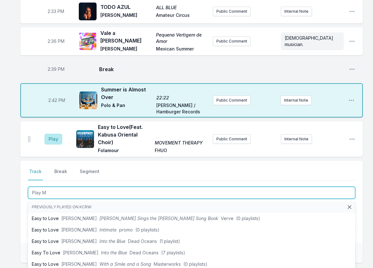
type input "Play Me"
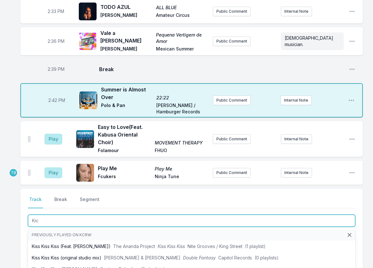
type input "Kick"
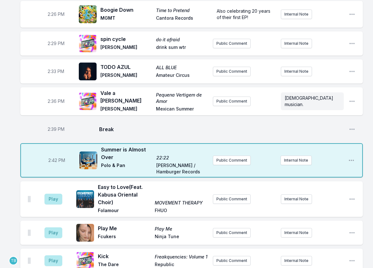
scroll to position [1442, 0]
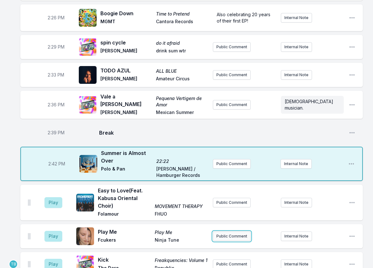
click at [229, 232] on button "Public Comment" at bounding box center [232, 237] width 38 height 10
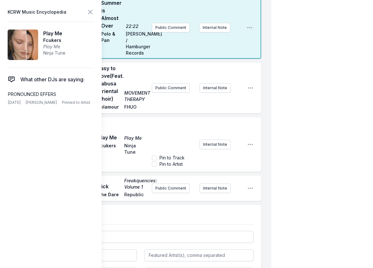
scroll to position [2141, 0]
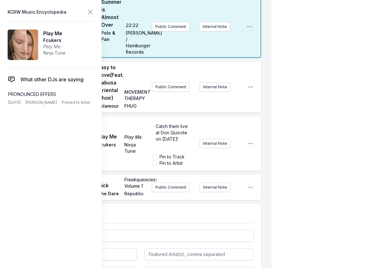
click at [175, 166] on label "Pin to Artist" at bounding box center [170, 163] width 23 height 6
click at [157, 166] on input "Pin to Artist" at bounding box center [154, 163] width 5 height 5
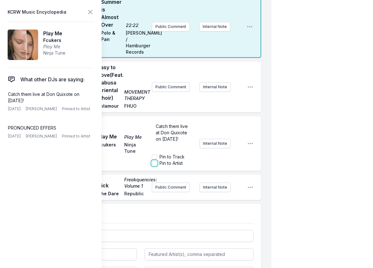
checkbox input "false"
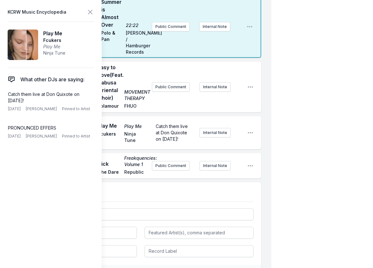
click at [259, 149] on div "Play Play Me Play Me Fcukers Ninja Tune Catch them live at [PERSON_NAME] on [DA…" at bounding box center [140, 132] width 241 height 33
click at [88, 12] on icon at bounding box center [90, 12] width 8 height 8
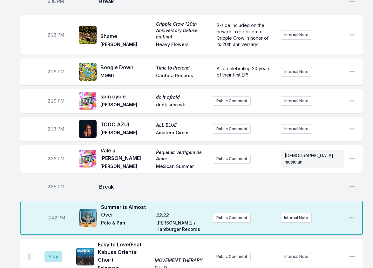
scroll to position [1388, 0]
click at [243, 252] on button "Public Comment" at bounding box center [232, 257] width 38 height 10
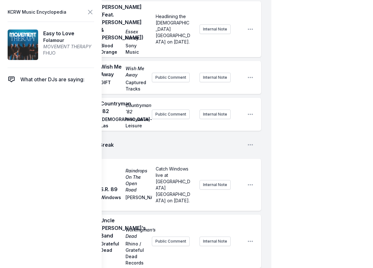
scroll to position [1547, 0]
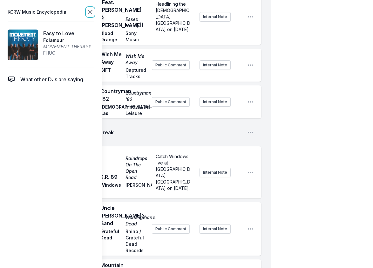
click at [91, 11] on icon at bounding box center [90, 12] width 4 height 4
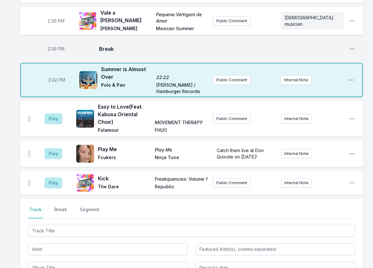
scroll to position [1515, 0]
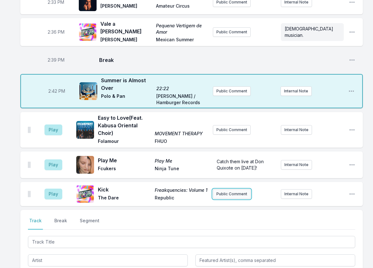
click at [240, 189] on button "Public Comment" at bounding box center [232, 194] width 38 height 10
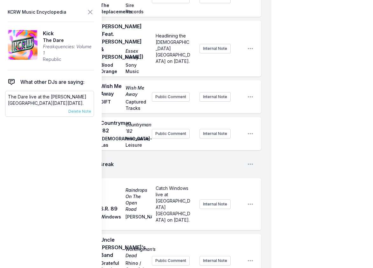
click at [32, 97] on p "The Dare live at the [PERSON_NAME][GEOGRAPHIC_DATA][DATE][DATE]." at bounding box center [49, 100] width 83 height 13
click at [214, 174] on div "1:59 PM Break Open playlist item options" at bounding box center [140, 164] width 241 height 20
click at [92, 12] on icon at bounding box center [90, 12] width 8 height 8
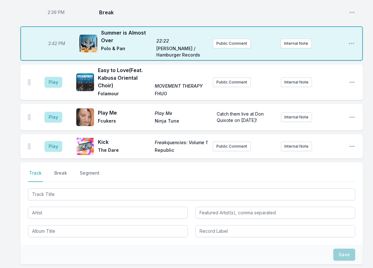
scroll to position [1564, 0]
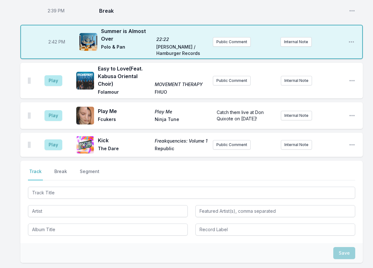
click at [227, 133] on div "Play Kick Freakquencies: Volume 1 The Dare Republic Public Comment Internal Not…" at bounding box center [191, 145] width 342 height 24
click at [232, 140] on button "Public Comment" at bounding box center [232, 145] width 38 height 10
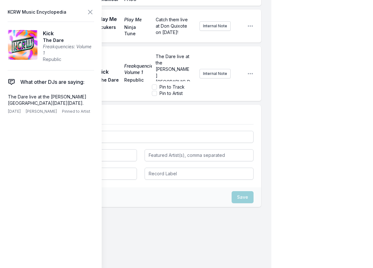
scroll to position [13, 0]
click at [172, 91] on p "﻿" at bounding box center [173, 94] width 35 height 6
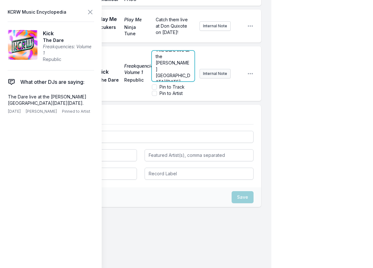
scroll to position [0, 0]
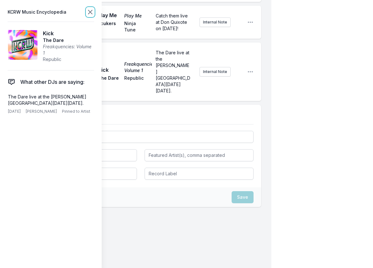
click at [91, 10] on icon at bounding box center [90, 12] width 4 height 4
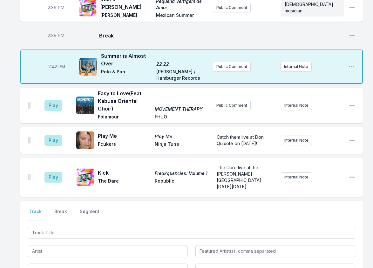
scroll to position [1510, 0]
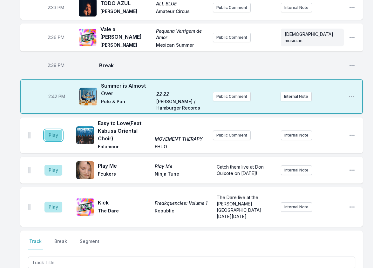
click at [62, 130] on button "Play" at bounding box center [53, 135] width 18 height 11
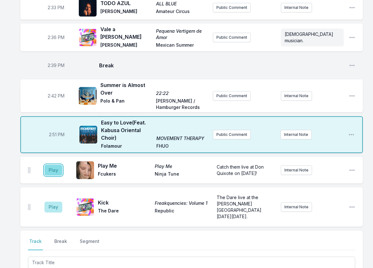
click at [58, 165] on button "Play" at bounding box center [53, 170] width 18 height 11
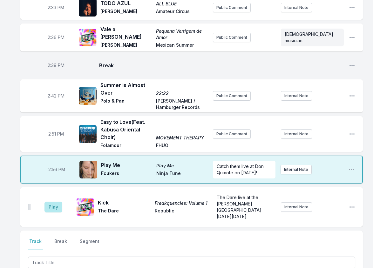
click at [73, 187] on div "Play Kick Freakquencies: Volume 1 The Dare Republic The Dare live at the [PERSO…" at bounding box center [191, 206] width 342 height 39
click at [57, 202] on button "Play" at bounding box center [53, 207] width 18 height 11
